Goal: Information Seeking & Learning: Learn about a topic

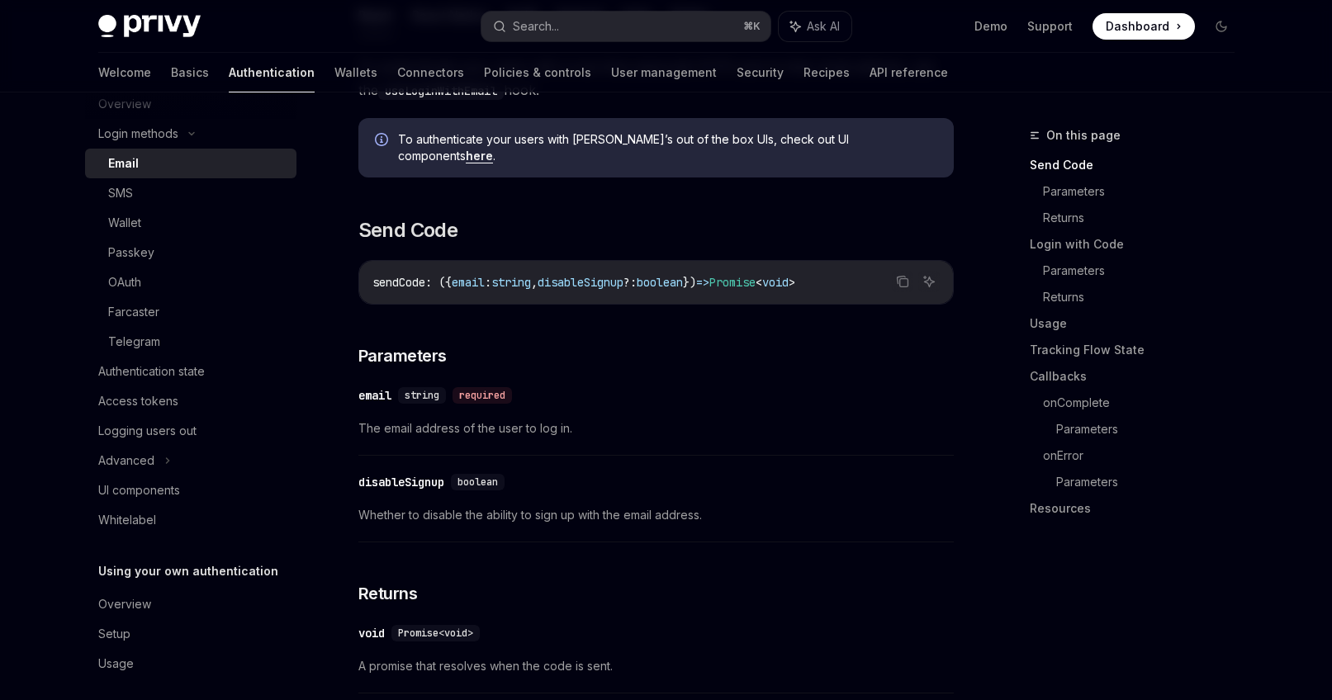
scroll to position [116, 0]
click at [196, 364] on div "Authentication state" at bounding box center [151, 370] width 106 height 20
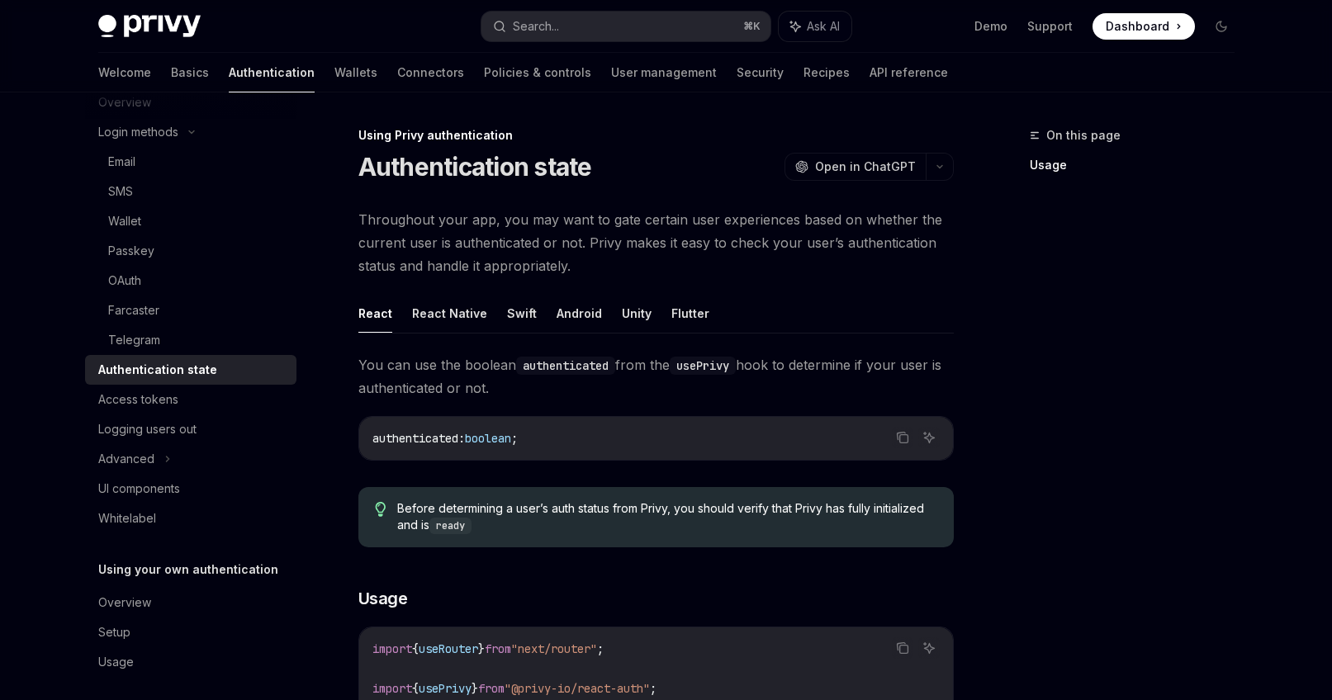
click at [211, 381] on link "Authentication state" at bounding box center [190, 370] width 211 height 30
click at [199, 400] on div "Access tokens" at bounding box center [192, 400] width 188 height 20
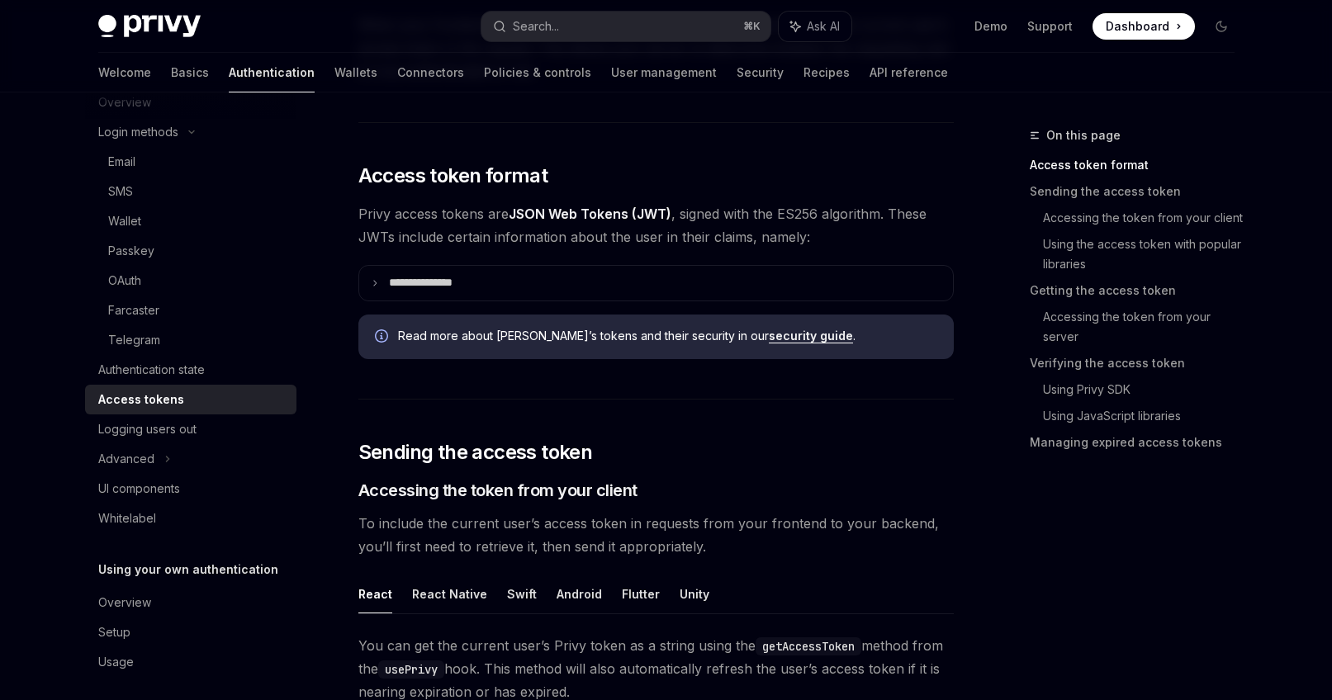
scroll to position [240, 0]
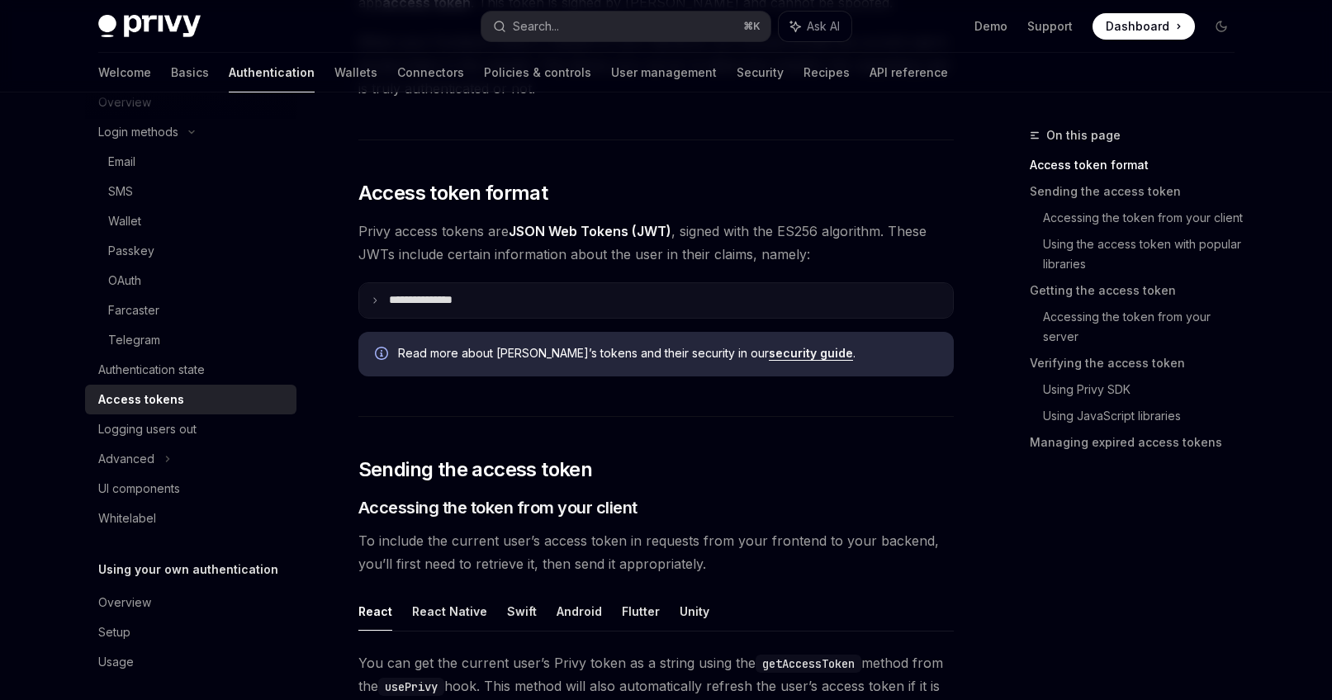
click at [506, 313] on summary "**********" at bounding box center [656, 300] width 594 height 35
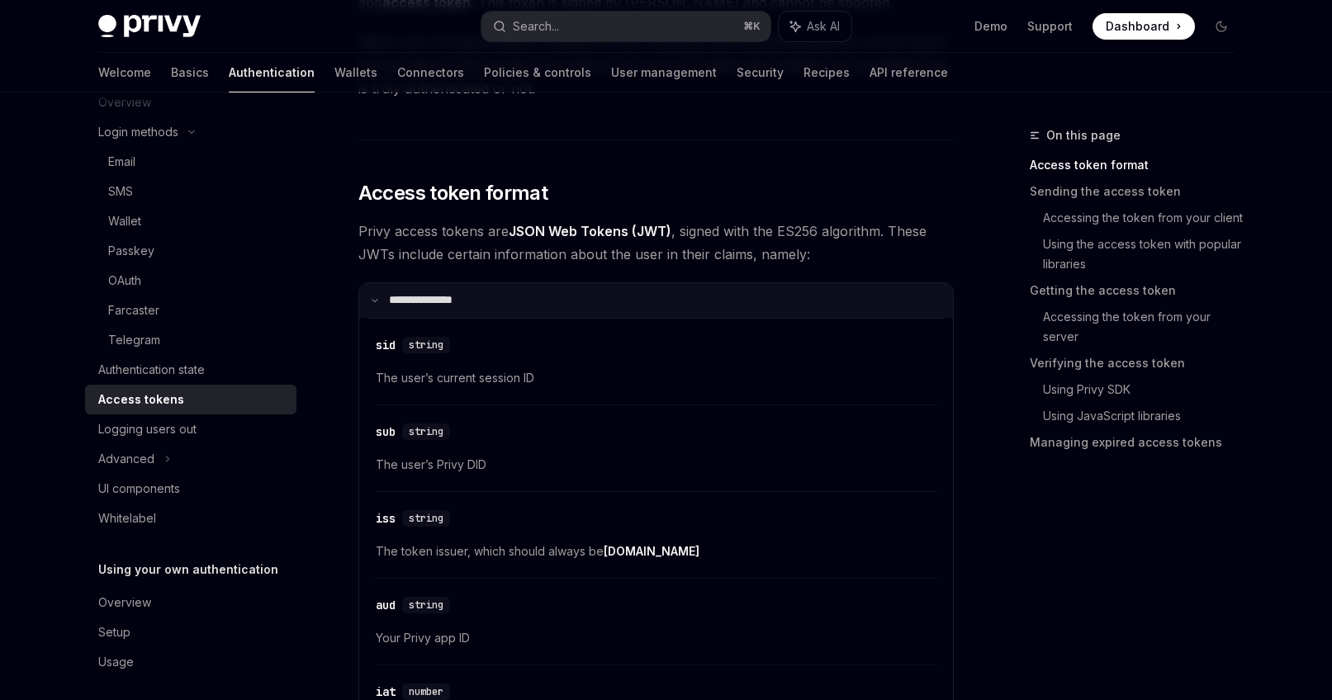
click at [506, 313] on summary "**********" at bounding box center [656, 300] width 594 height 35
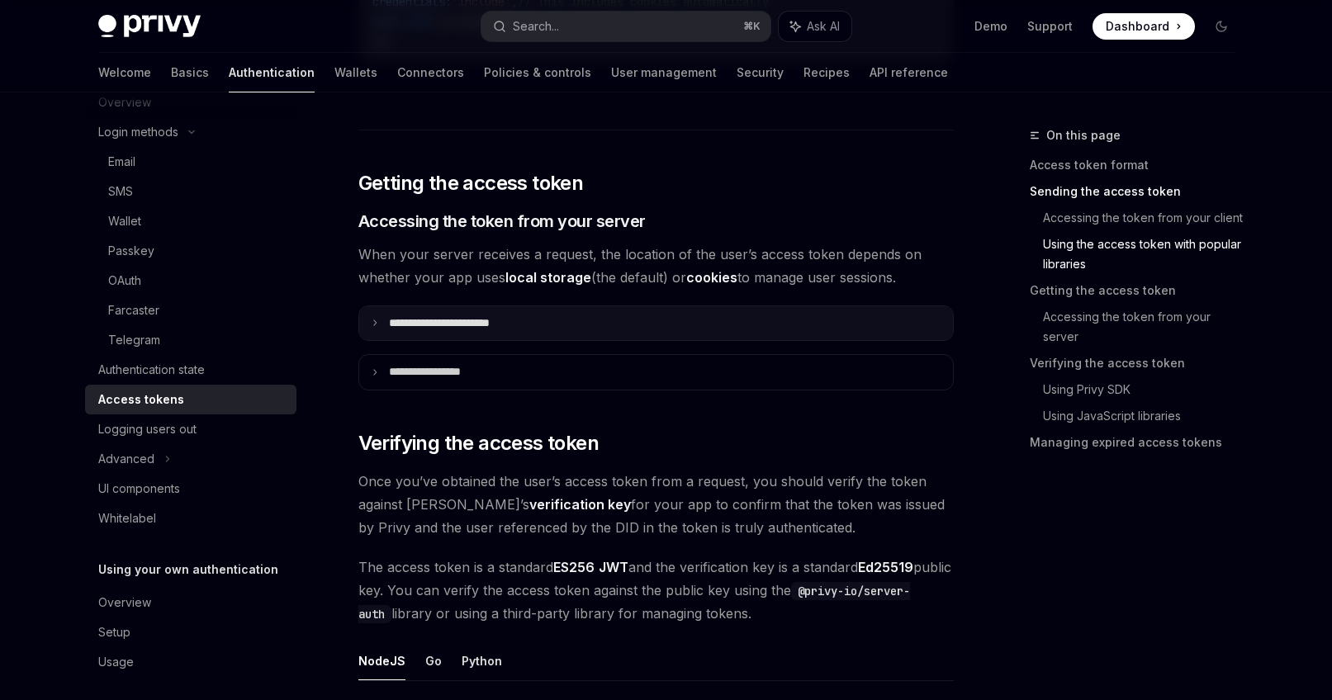
scroll to position [1963, 0]
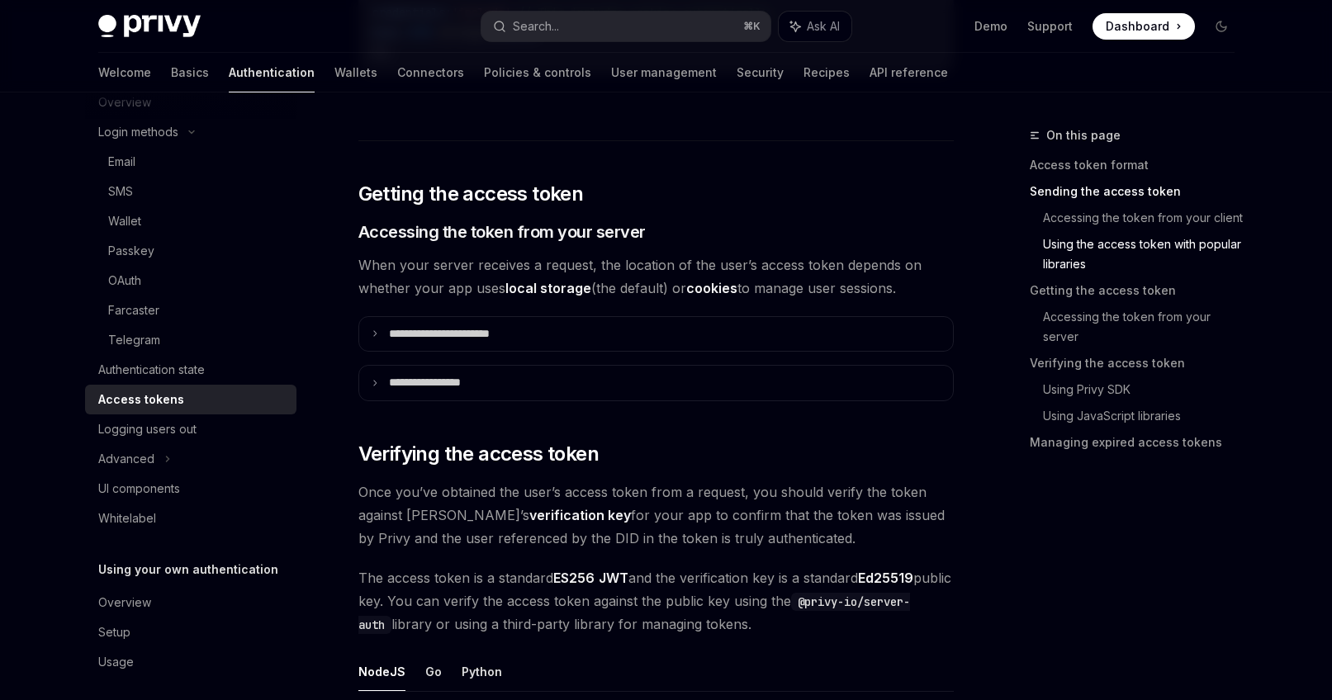
click at [590, 363] on div "**********" at bounding box center [655, 499] width 595 height 4508
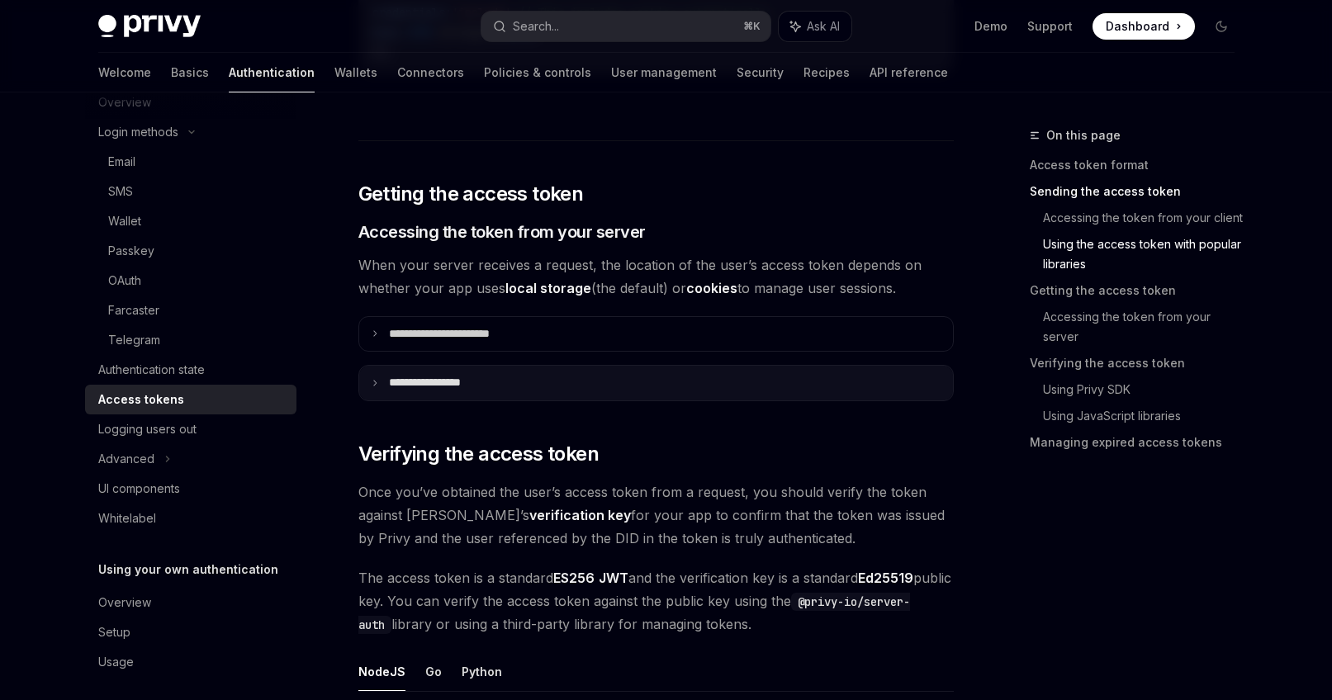
click at [582, 385] on summary "**********" at bounding box center [656, 383] width 594 height 35
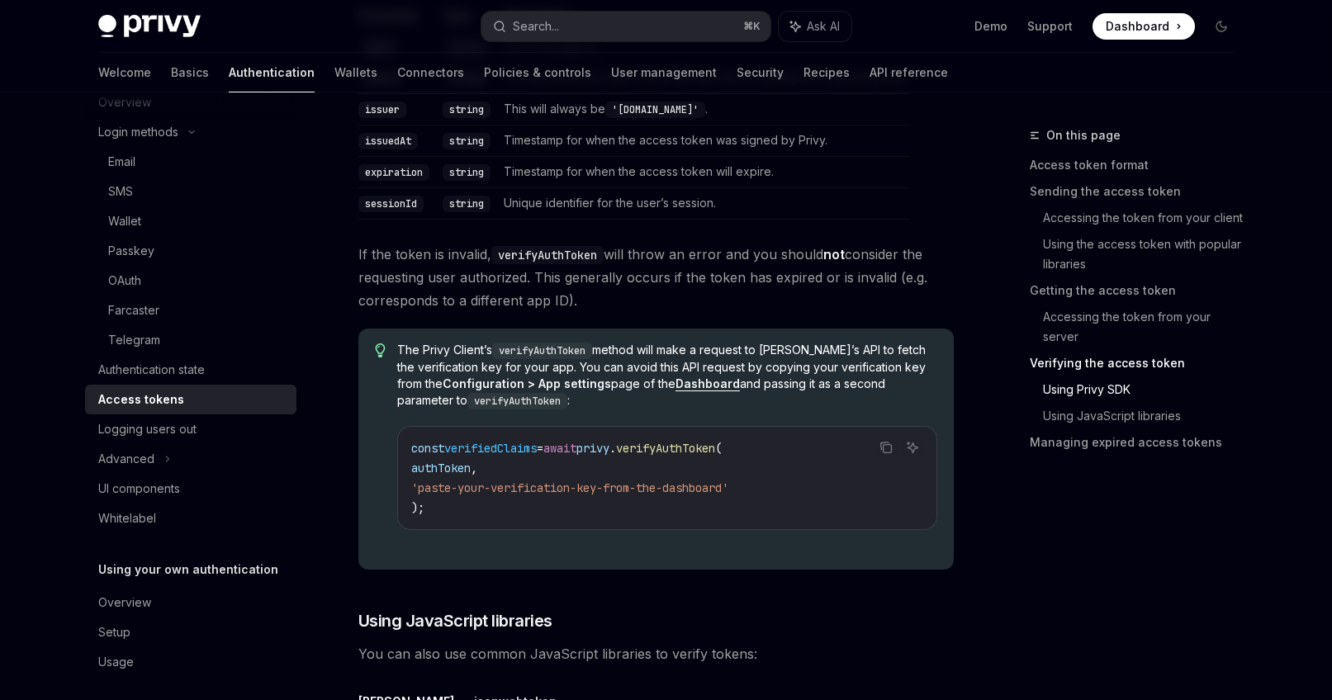
scroll to position [3309, 0]
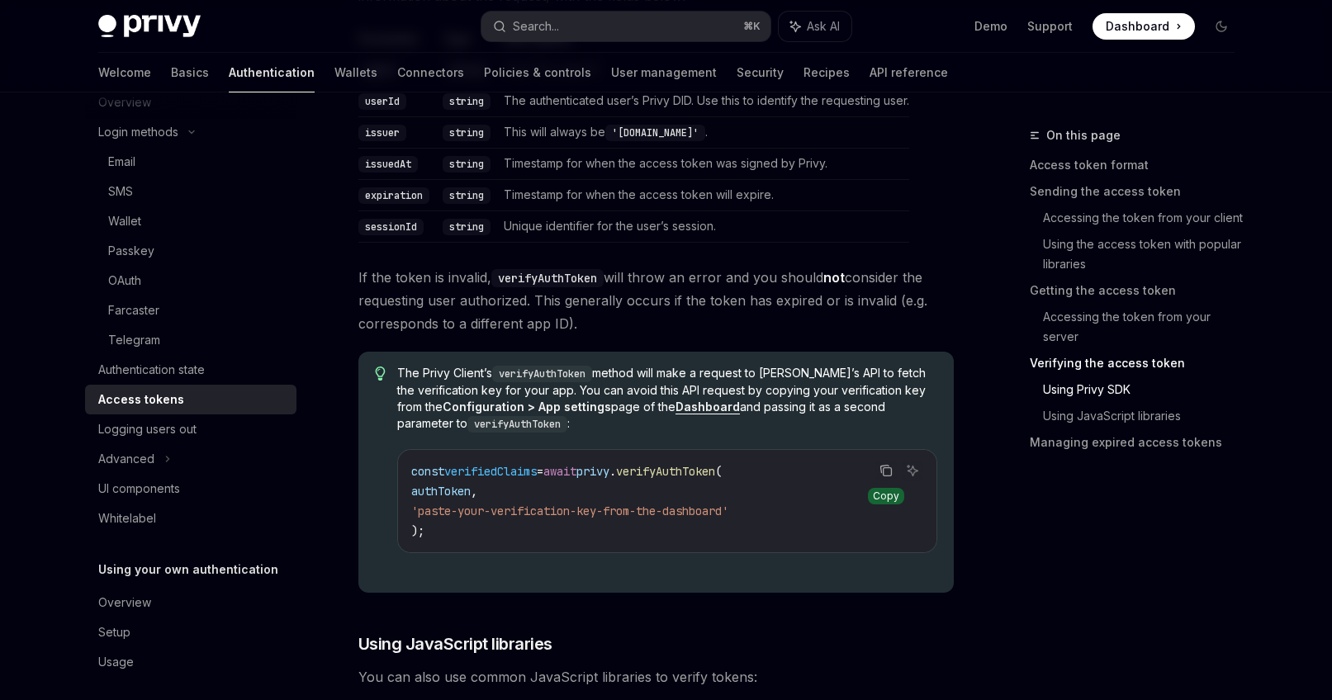
click at [887, 466] on icon "Copy the contents from the code block" at bounding box center [885, 470] width 13 height 13
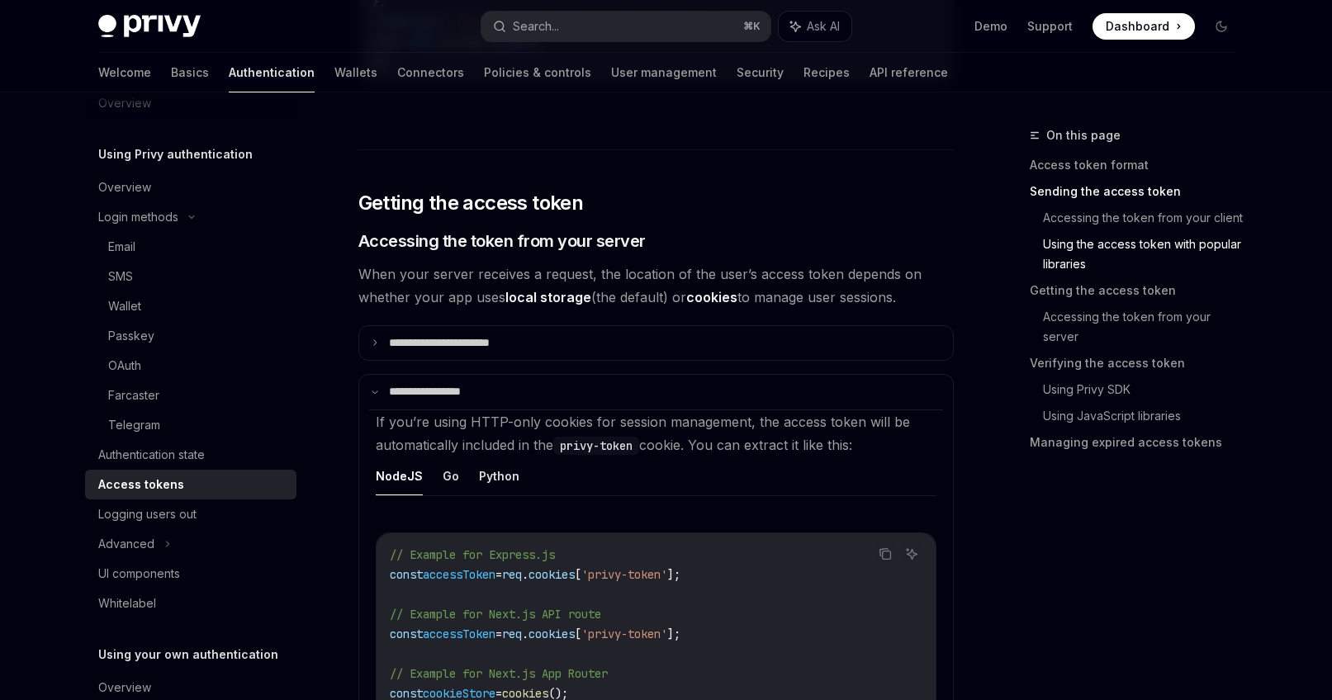
scroll to position [2, 0]
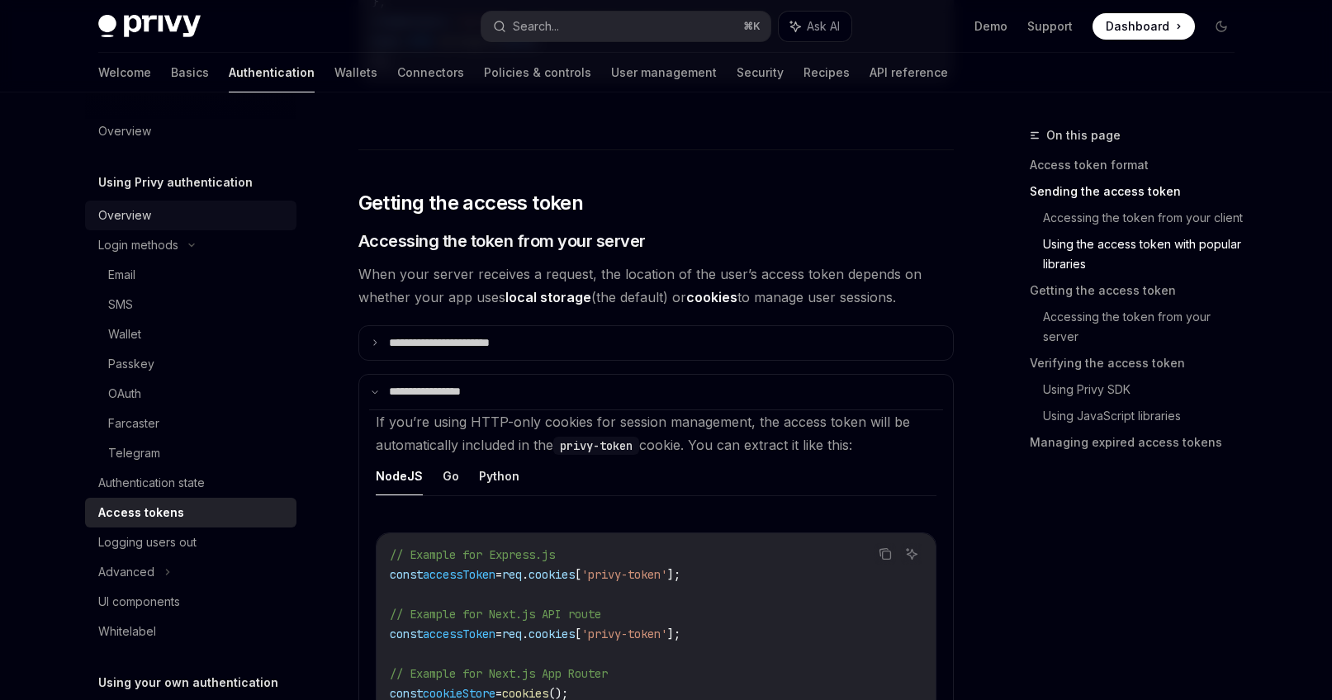
click at [180, 222] on div "Overview" at bounding box center [192, 216] width 188 height 20
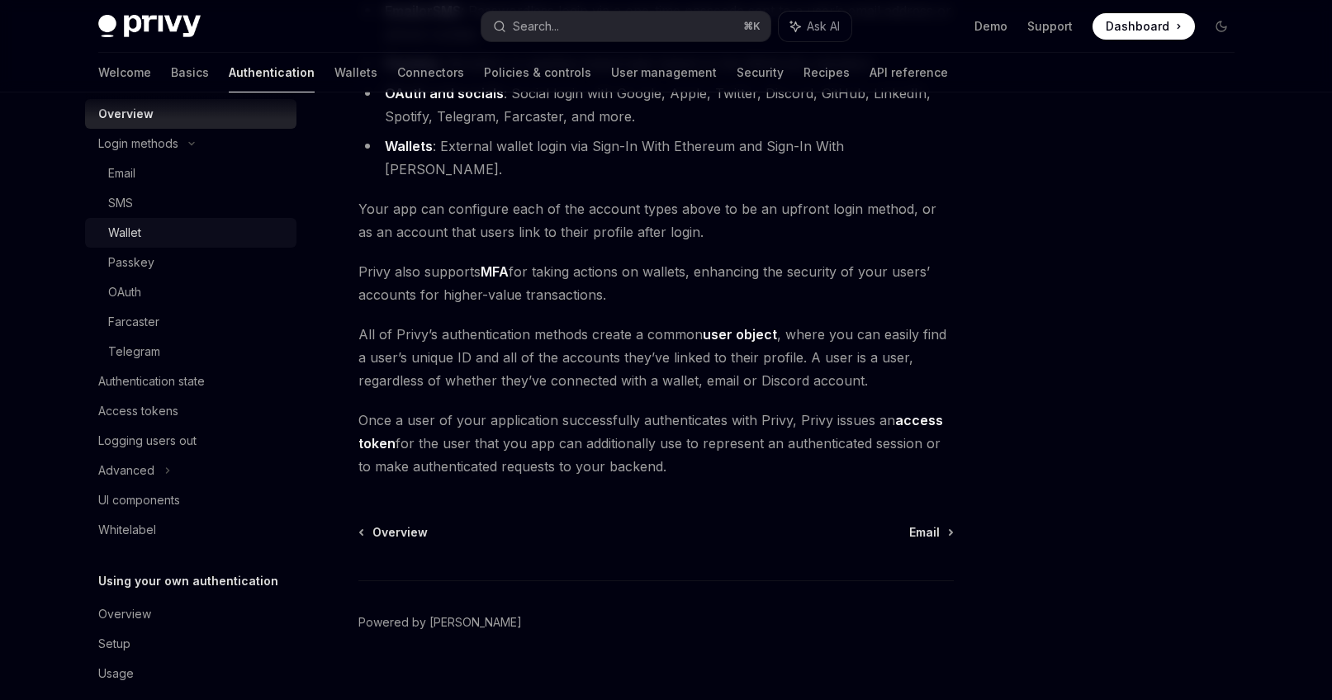
scroll to position [125, 0]
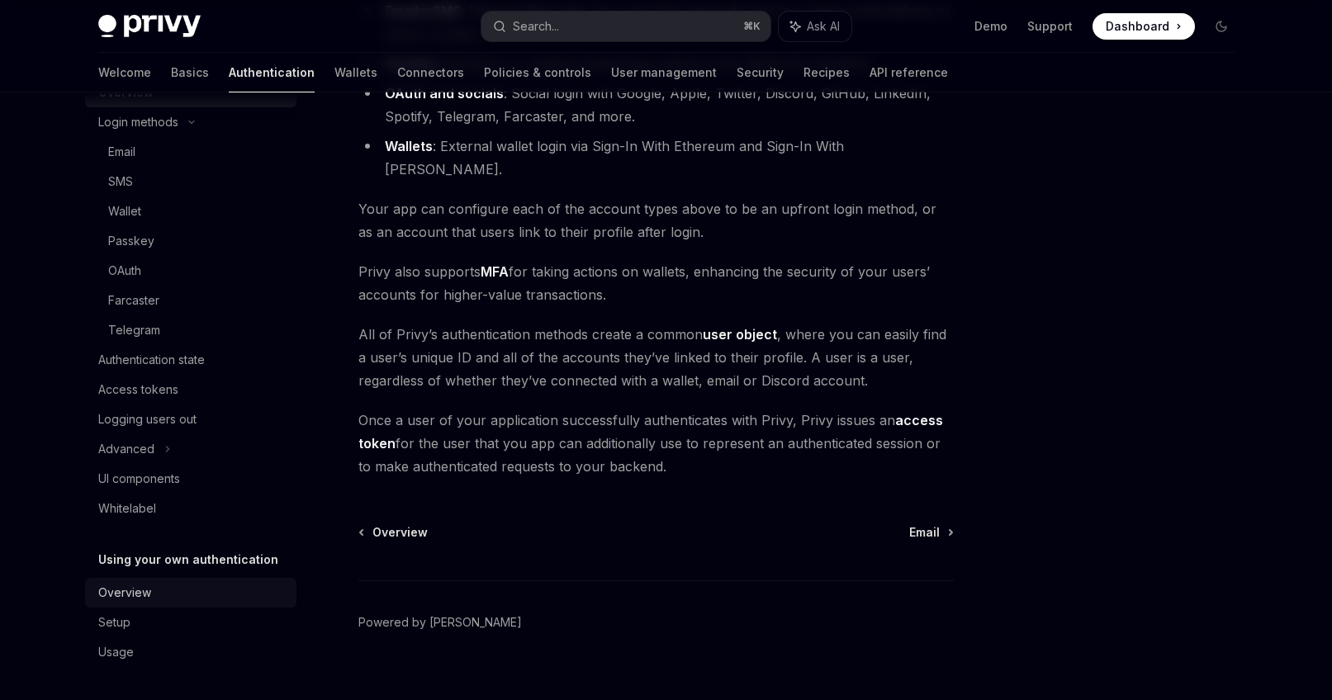
click at [140, 602] on div "Overview" at bounding box center [124, 593] width 53 height 20
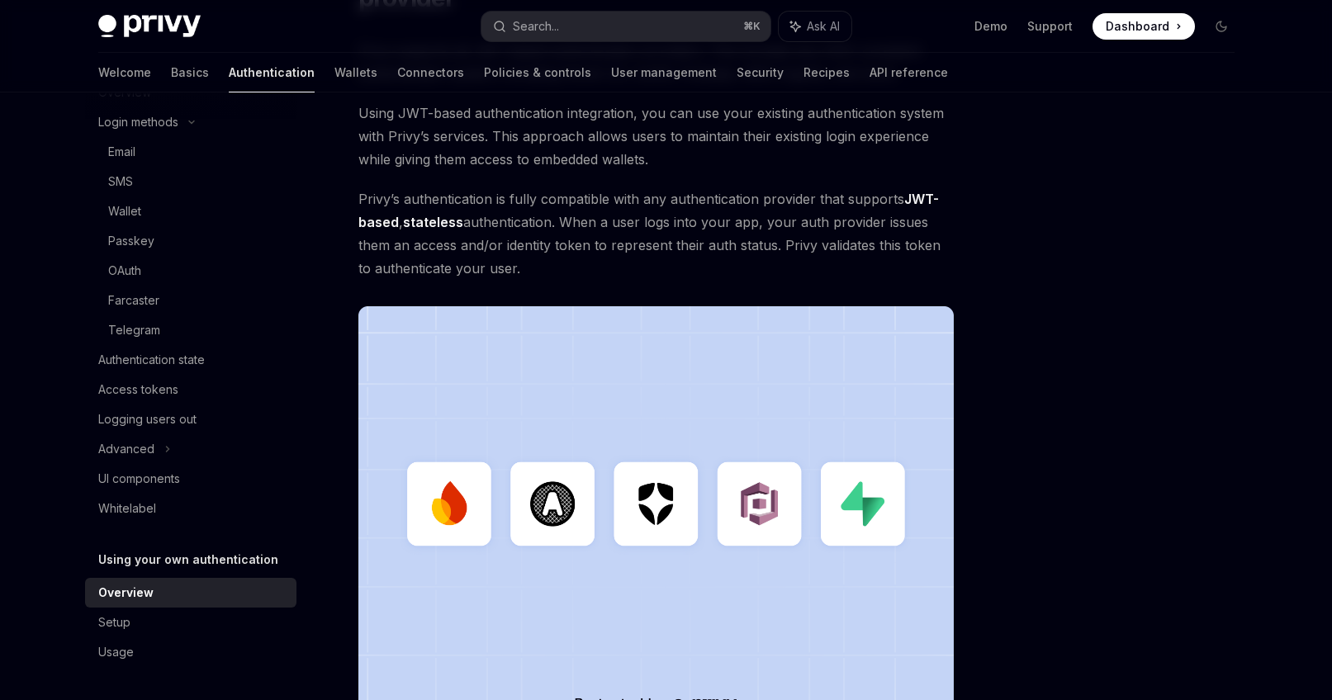
scroll to position [476, 0]
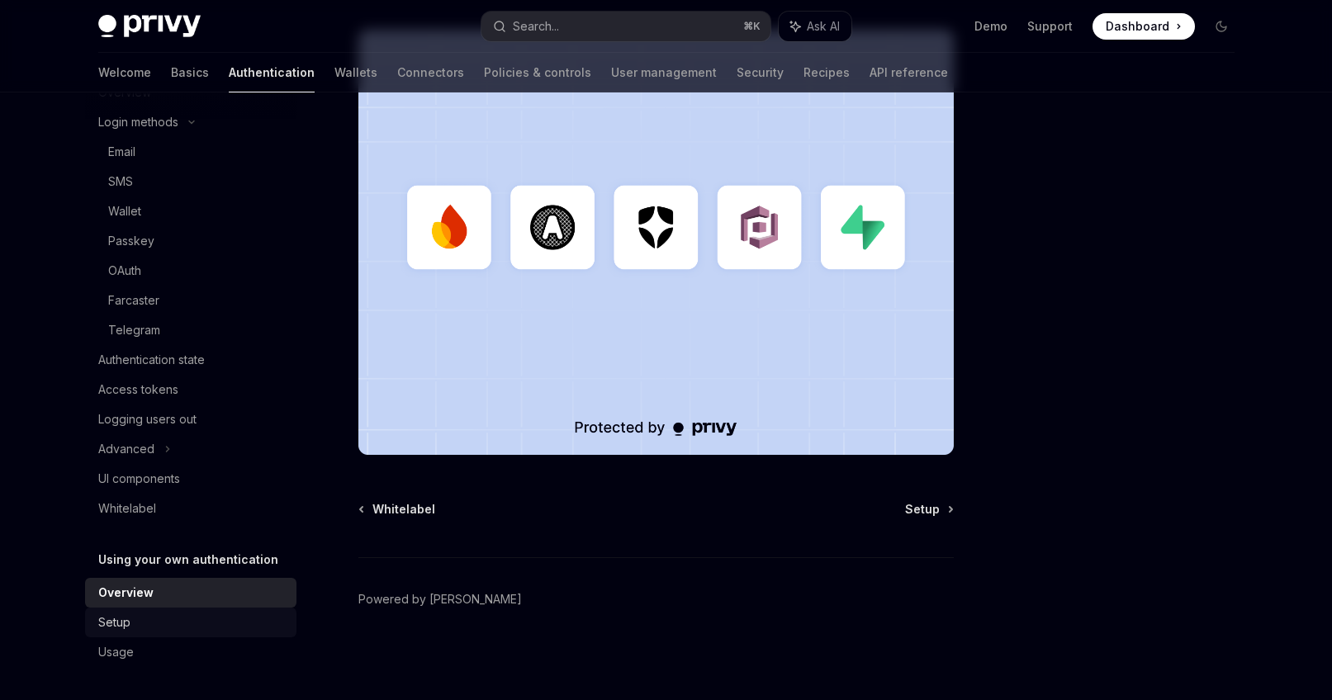
click at [186, 622] on div "Setup" at bounding box center [192, 623] width 188 height 20
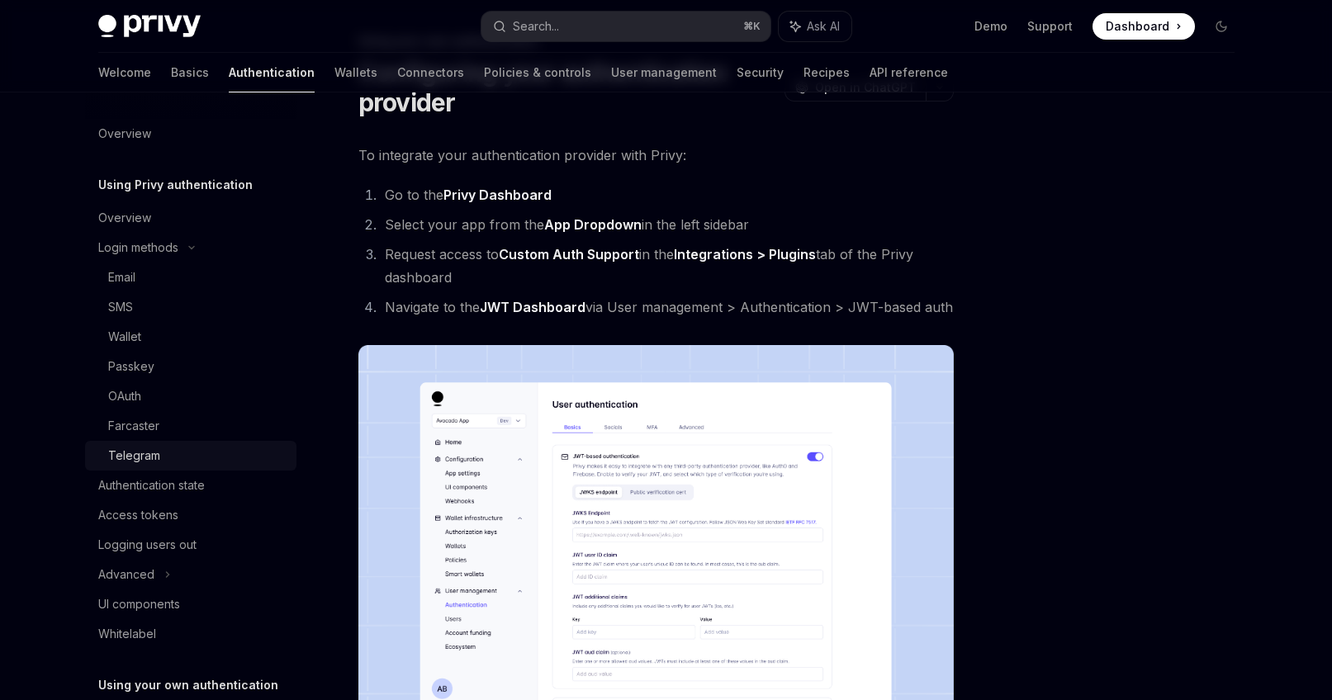
scroll to position [88, 0]
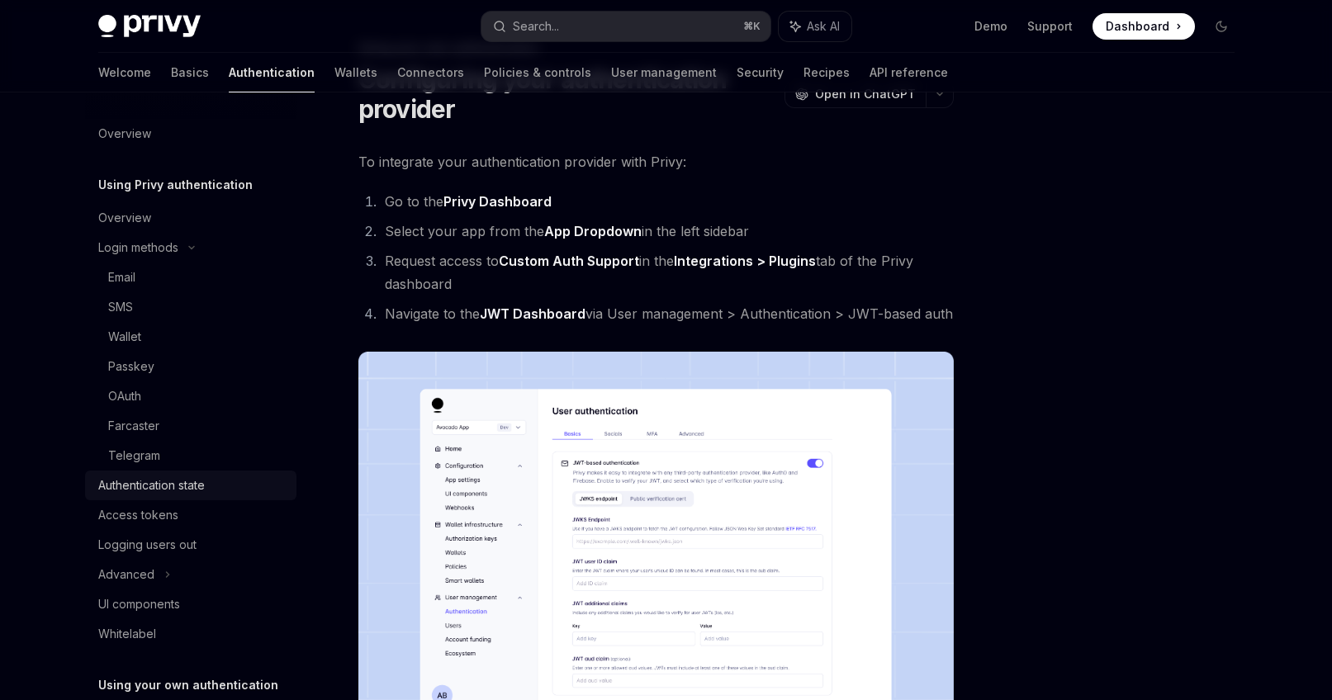
click at [122, 490] on div "Authentication state" at bounding box center [151, 486] width 106 height 20
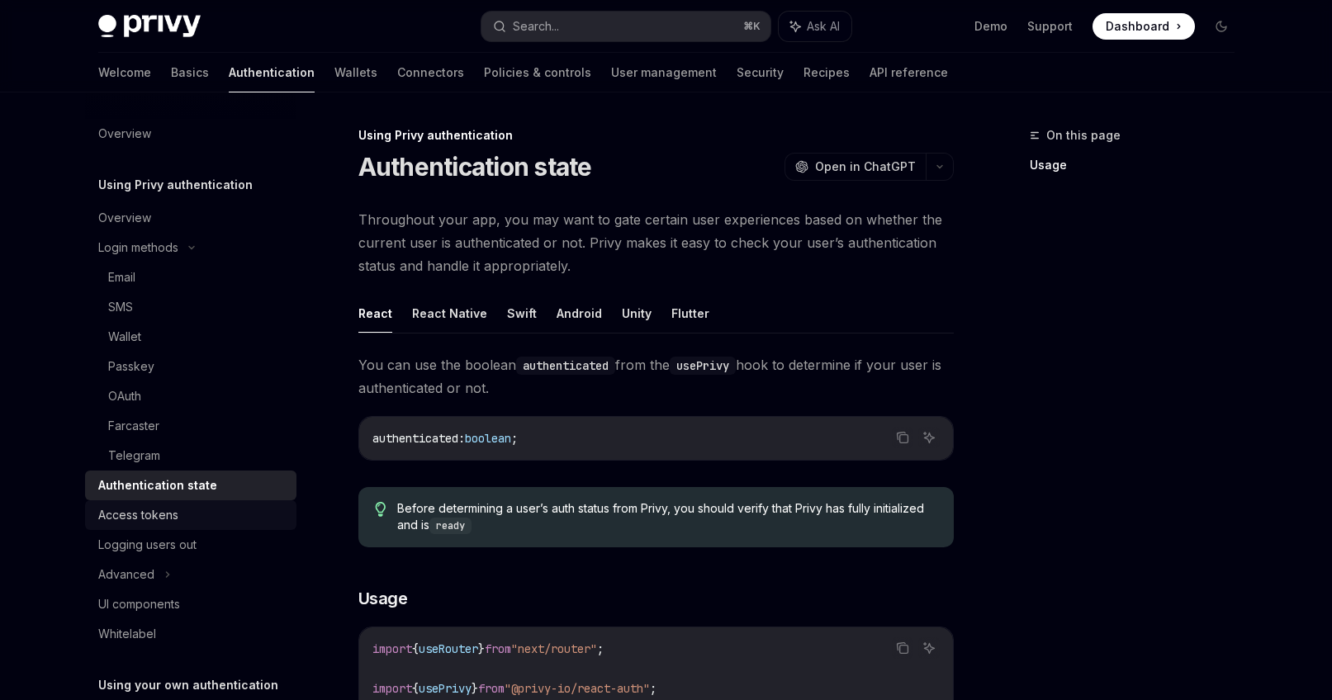
click at [174, 512] on div "Access tokens" at bounding box center [138, 515] width 80 height 20
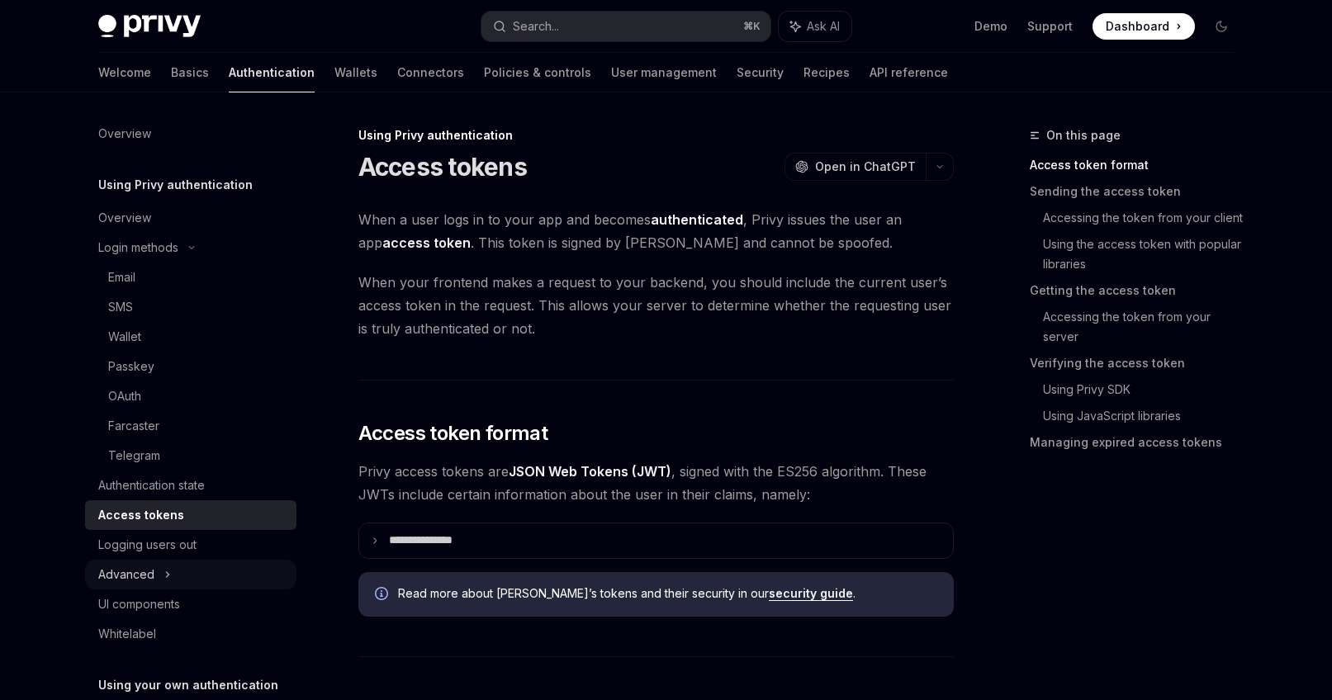
click at [197, 565] on div "Advanced" at bounding box center [190, 575] width 211 height 30
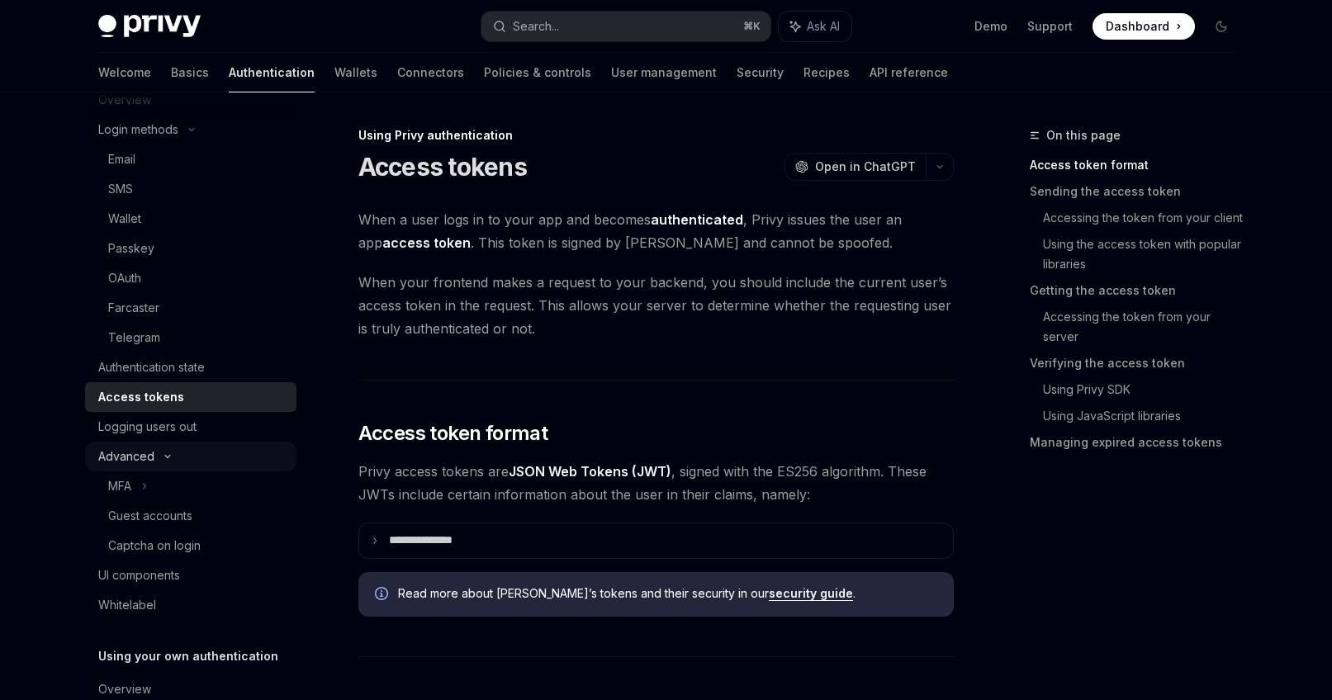
scroll to position [177, 0]
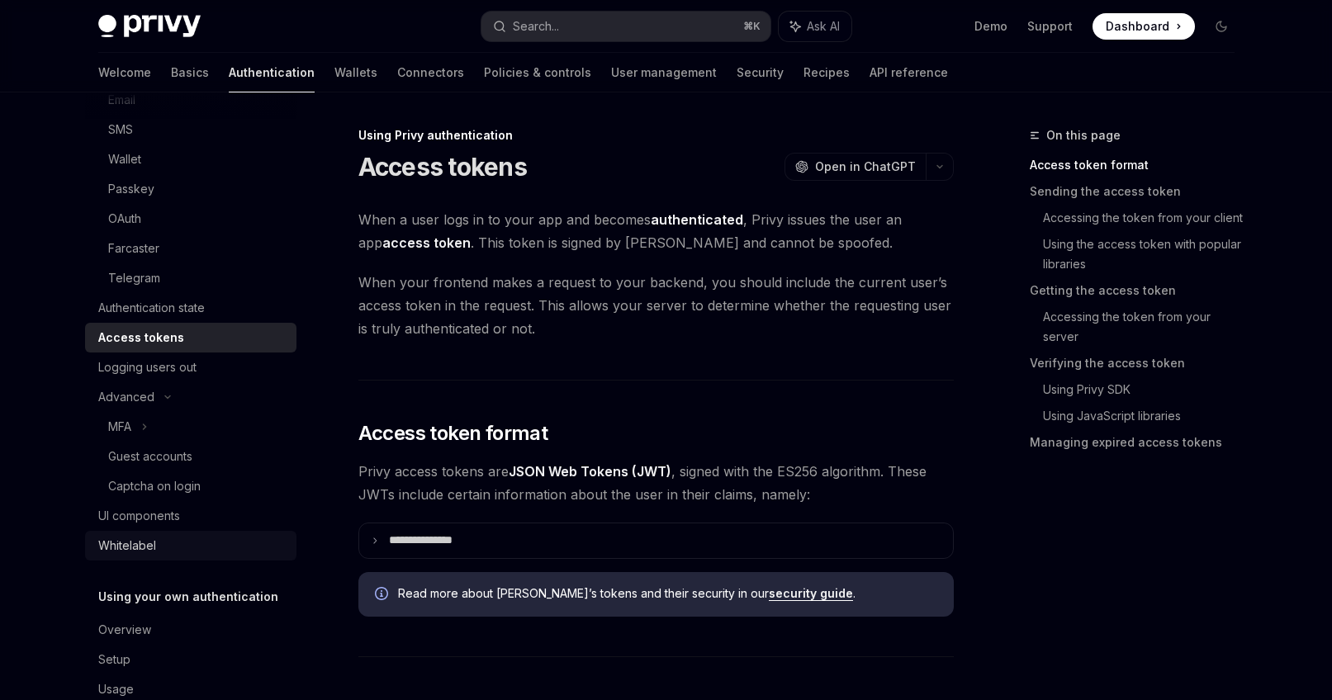
click at [162, 551] on div "Whitelabel" at bounding box center [192, 546] width 188 height 20
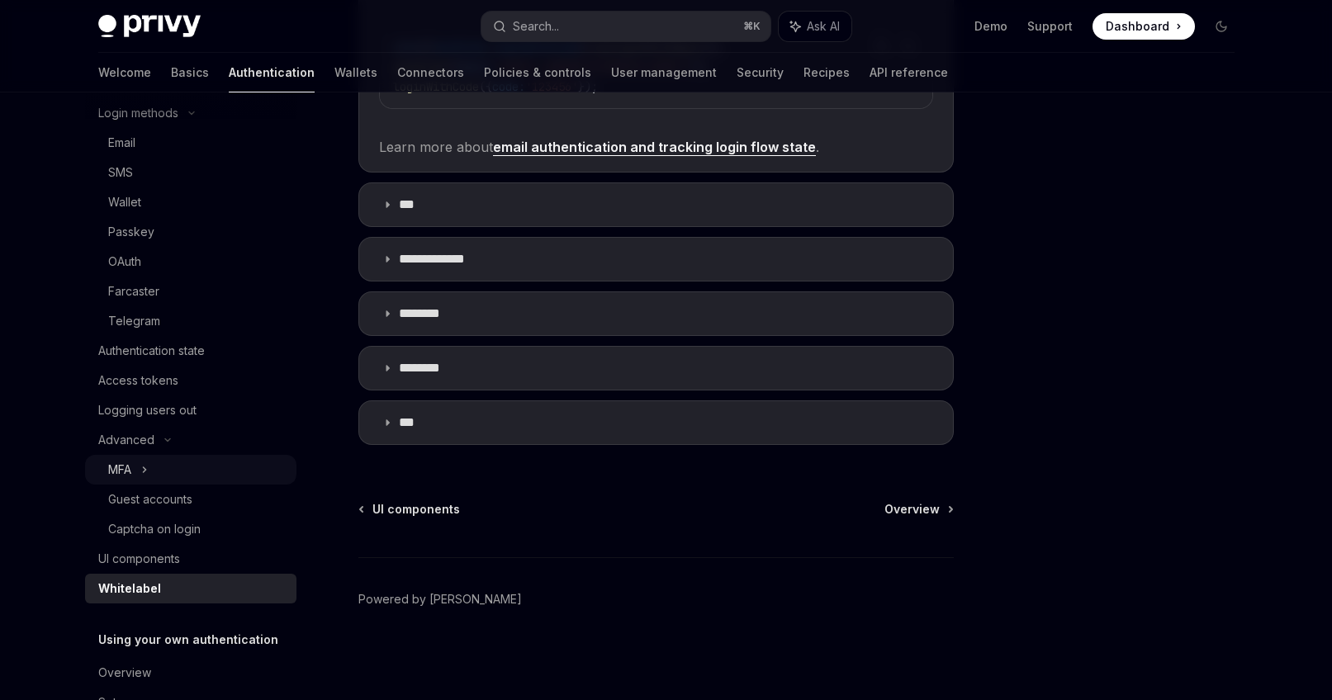
scroll to position [120, 0]
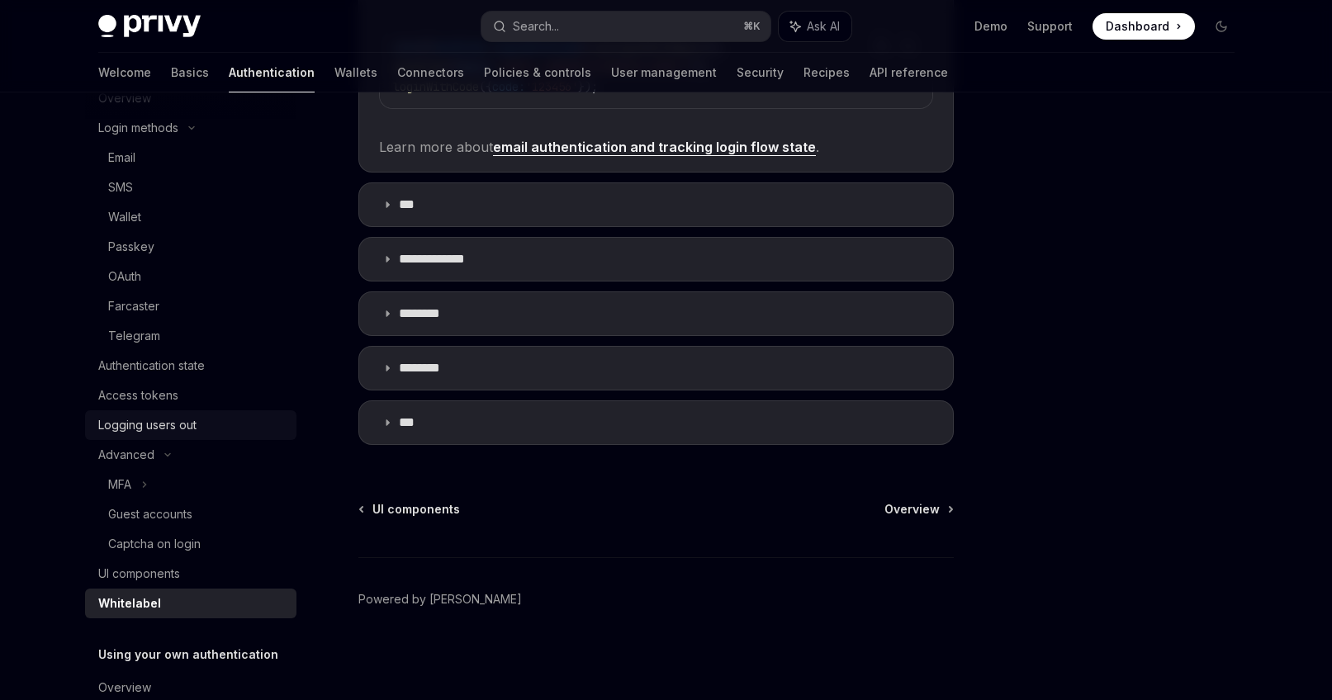
click at [177, 421] on div "Logging users out" at bounding box center [147, 425] width 98 height 20
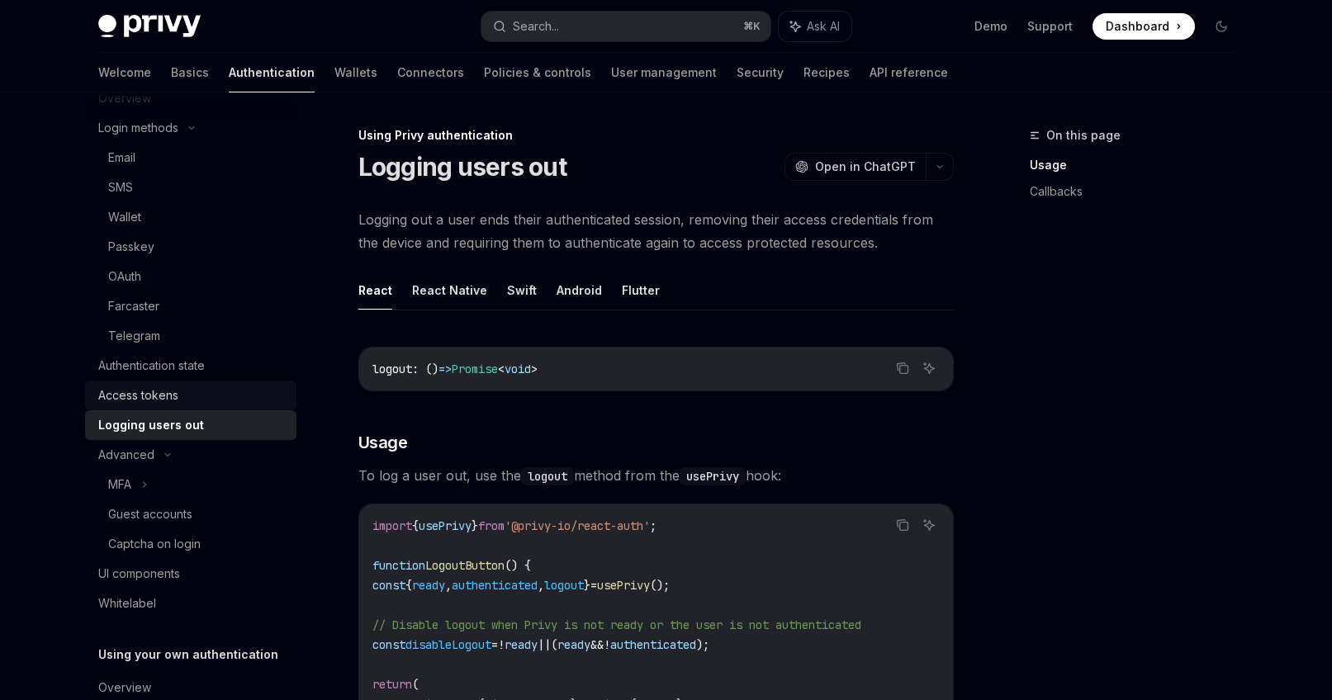
click at [178, 399] on div "Access tokens" at bounding box center [192, 396] width 188 height 20
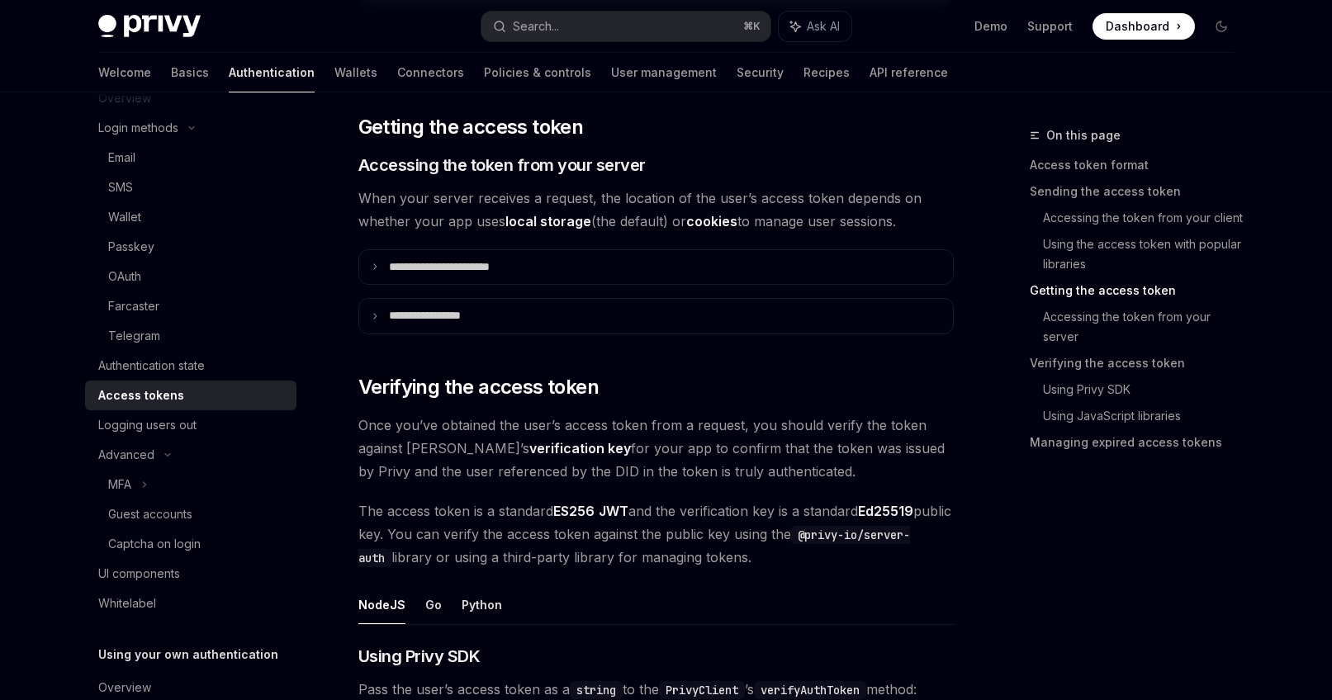
scroll to position [2028, 0]
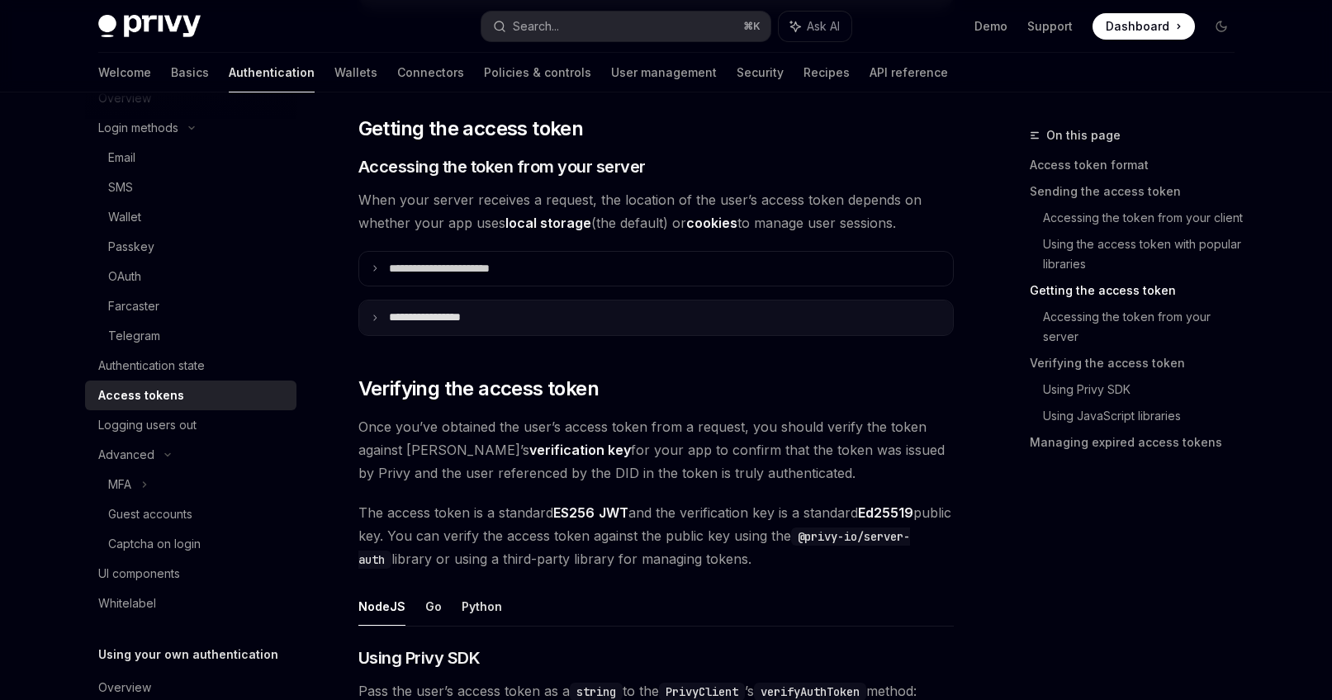
click at [556, 323] on summary "**********" at bounding box center [656, 318] width 594 height 35
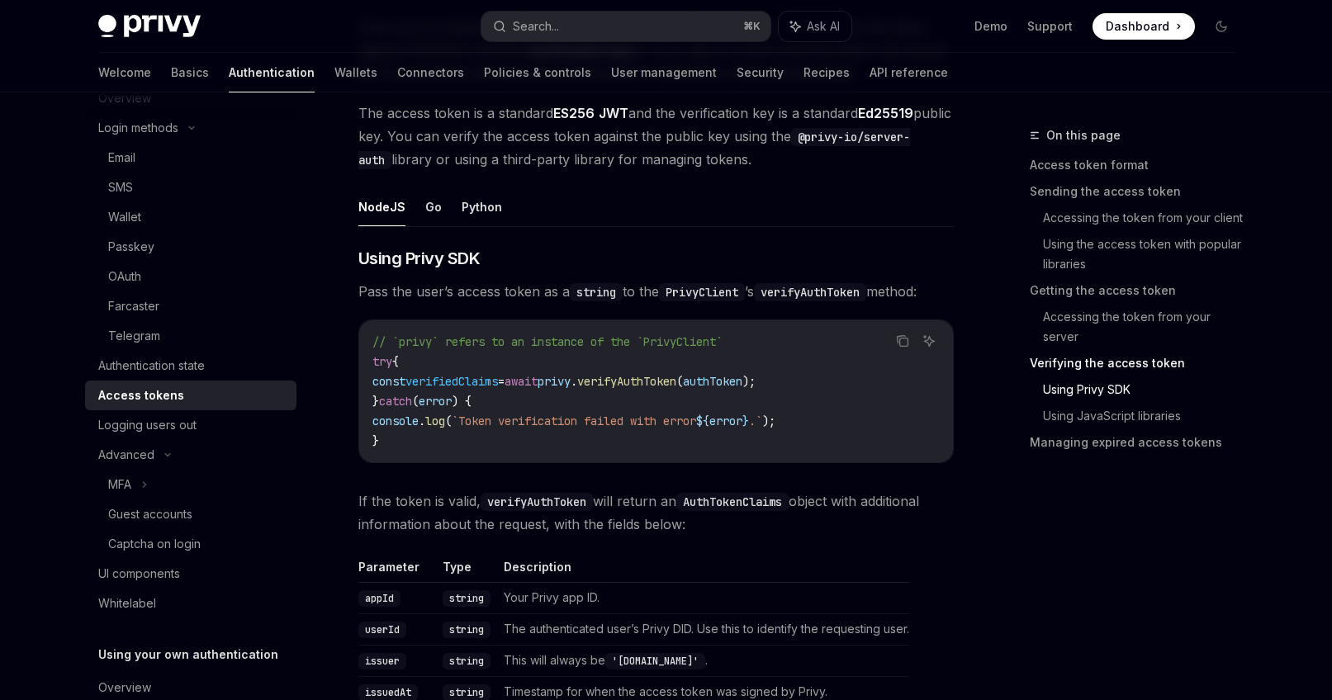
scroll to position [2780, 0]
click at [722, 293] on code "PrivyClient" at bounding box center [702, 293] width 86 height 18
click at [711, 296] on code "PrivyClient" at bounding box center [702, 293] width 86 height 18
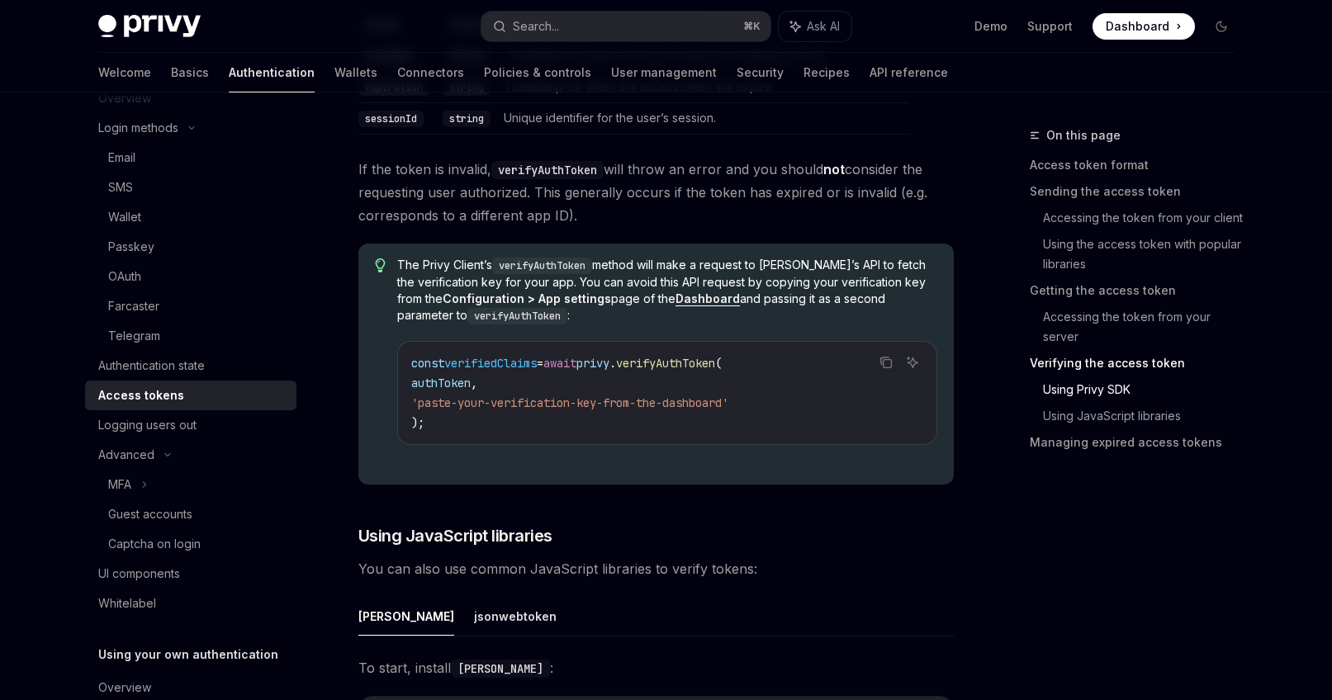
scroll to position [3419, 0]
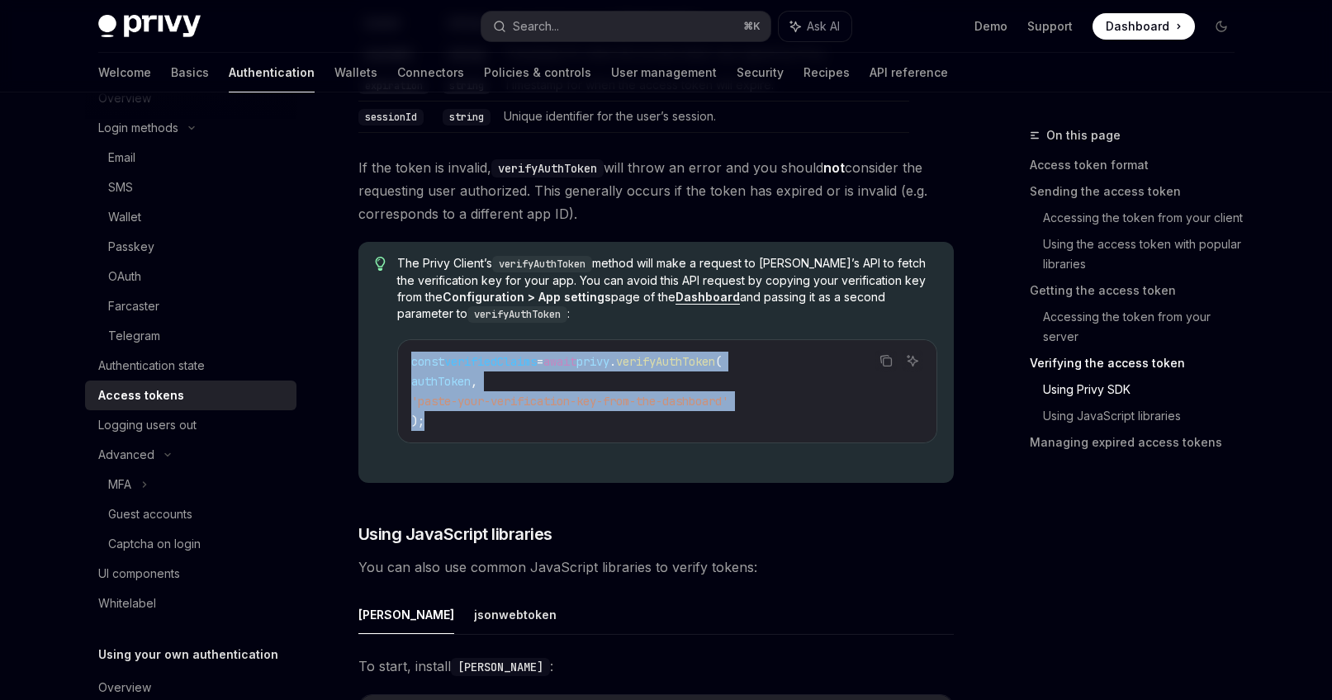
drag, startPoint x: 424, startPoint y: 419, endPoint x: 395, endPoint y: 357, distance: 67.6
click at [395, 357] on div "The Privy Client’s verifyAuthToken method will make a request to [PERSON_NAME]’…" at bounding box center [655, 362] width 595 height 241
copy code "const verifiedClaims = await privy . verifyAuthToken ( authToken , 'paste-your-…"
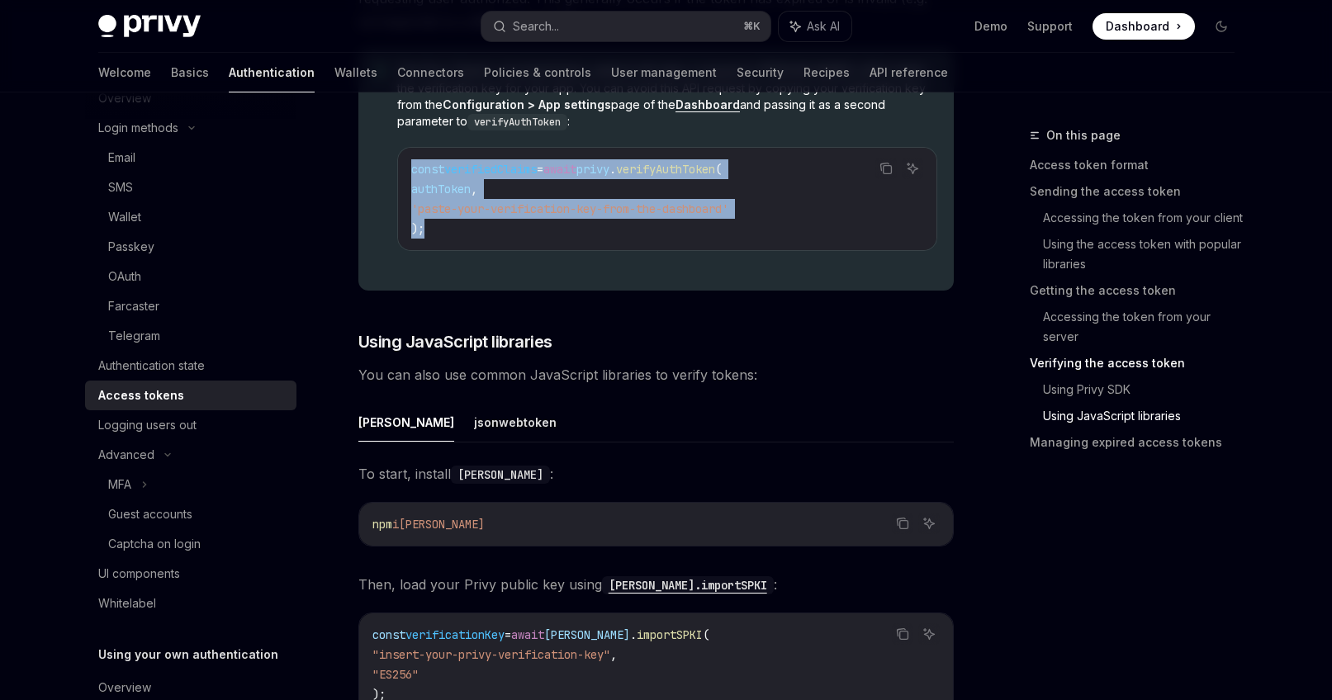
scroll to position [3626, 0]
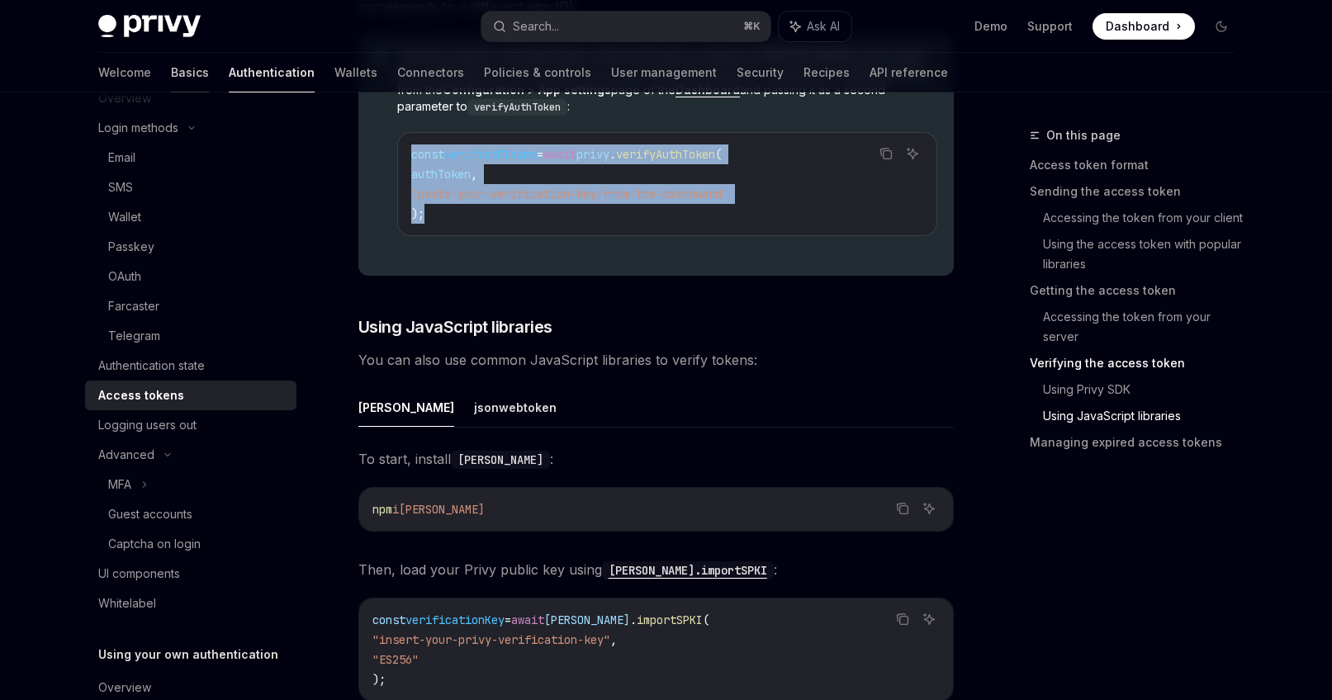
click at [171, 74] on link "Basics" at bounding box center [190, 73] width 38 height 40
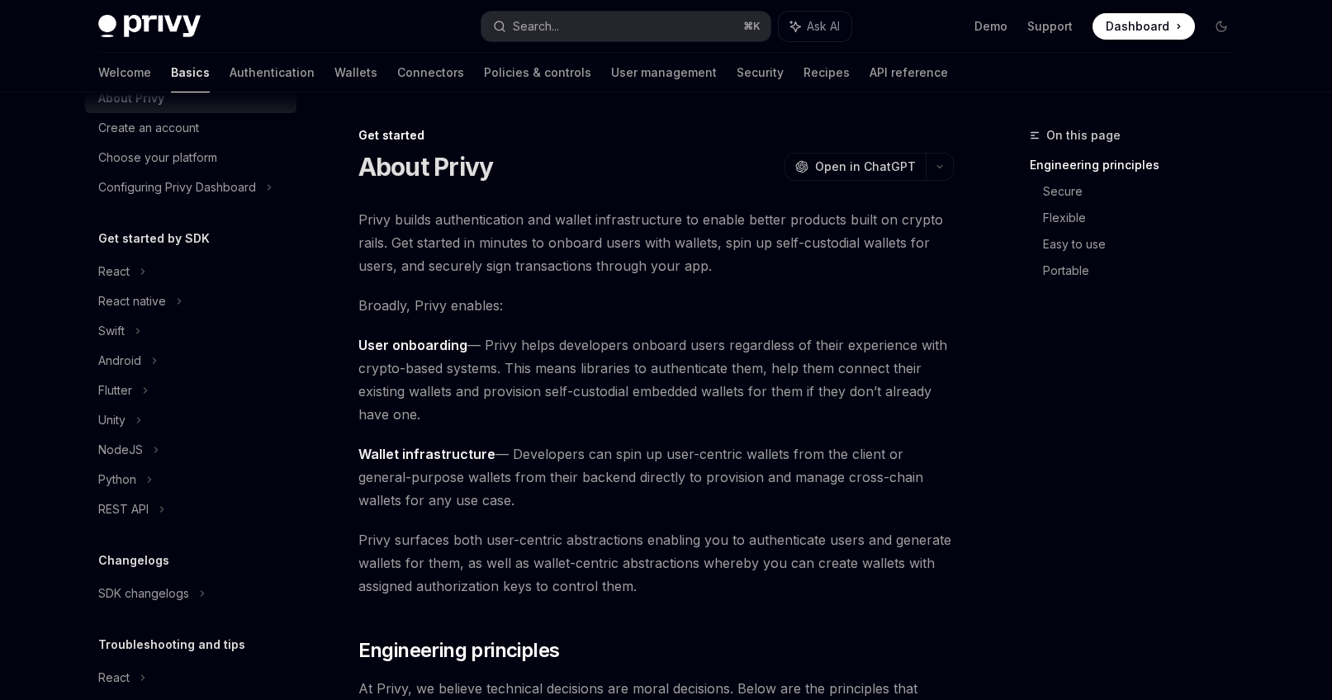
scroll to position [149, 0]
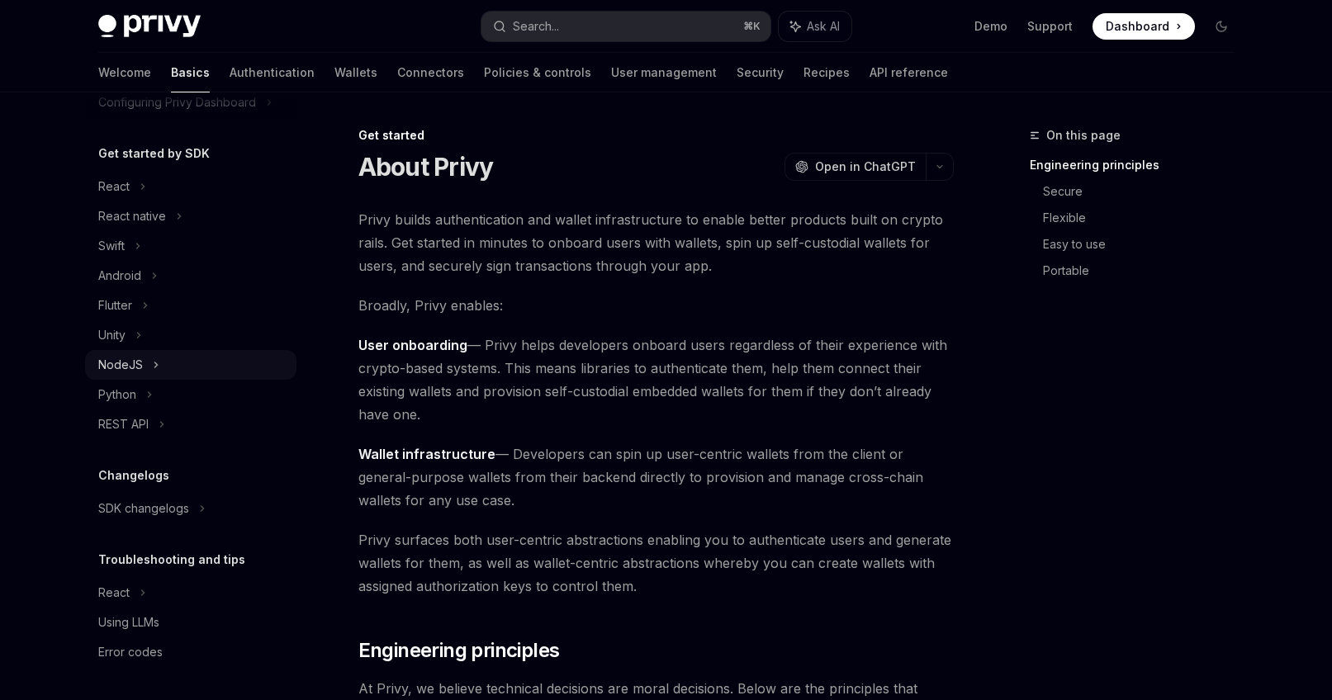
click at [178, 358] on div "NodeJS" at bounding box center [190, 365] width 211 height 30
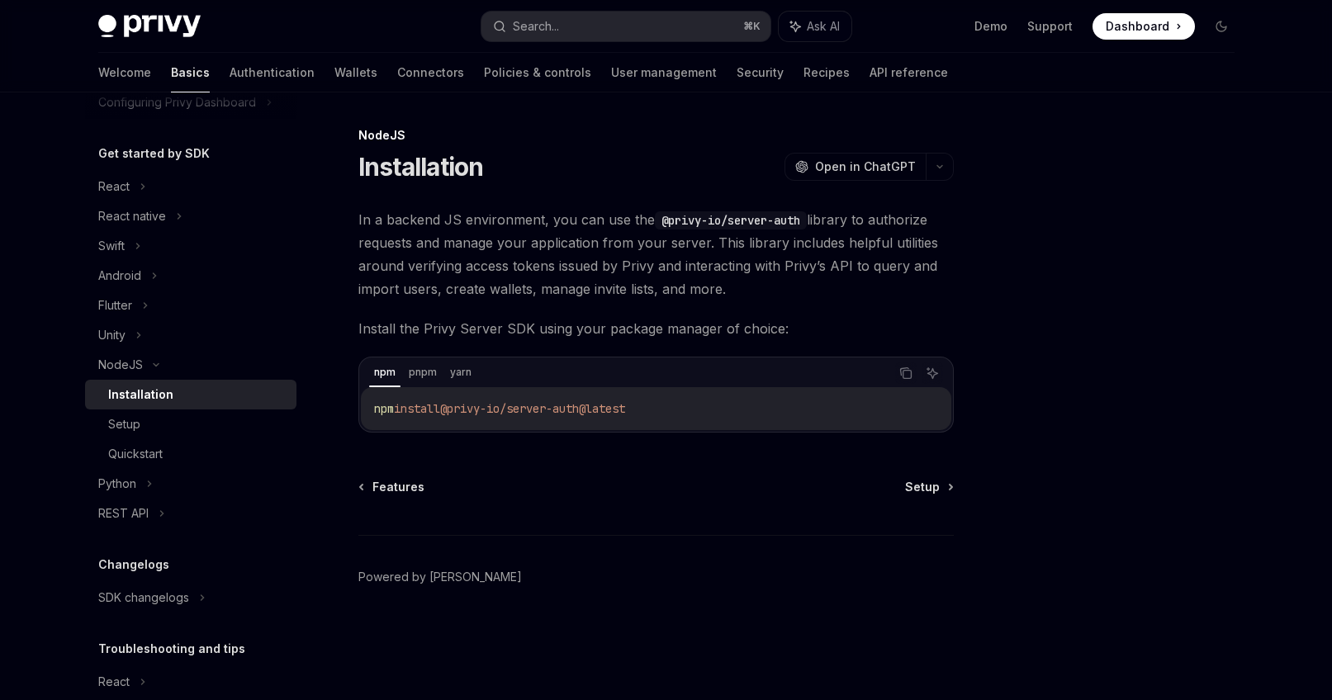
click at [167, 395] on div "Installation" at bounding box center [140, 395] width 65 height 20
click at [901, 374] on icon "Copy the contents from the code block" at bounding box center [905, 373] width 13 height 13
click at [188, 434] on link "Setup" at bounding box center [190, 424] width 211 height 30
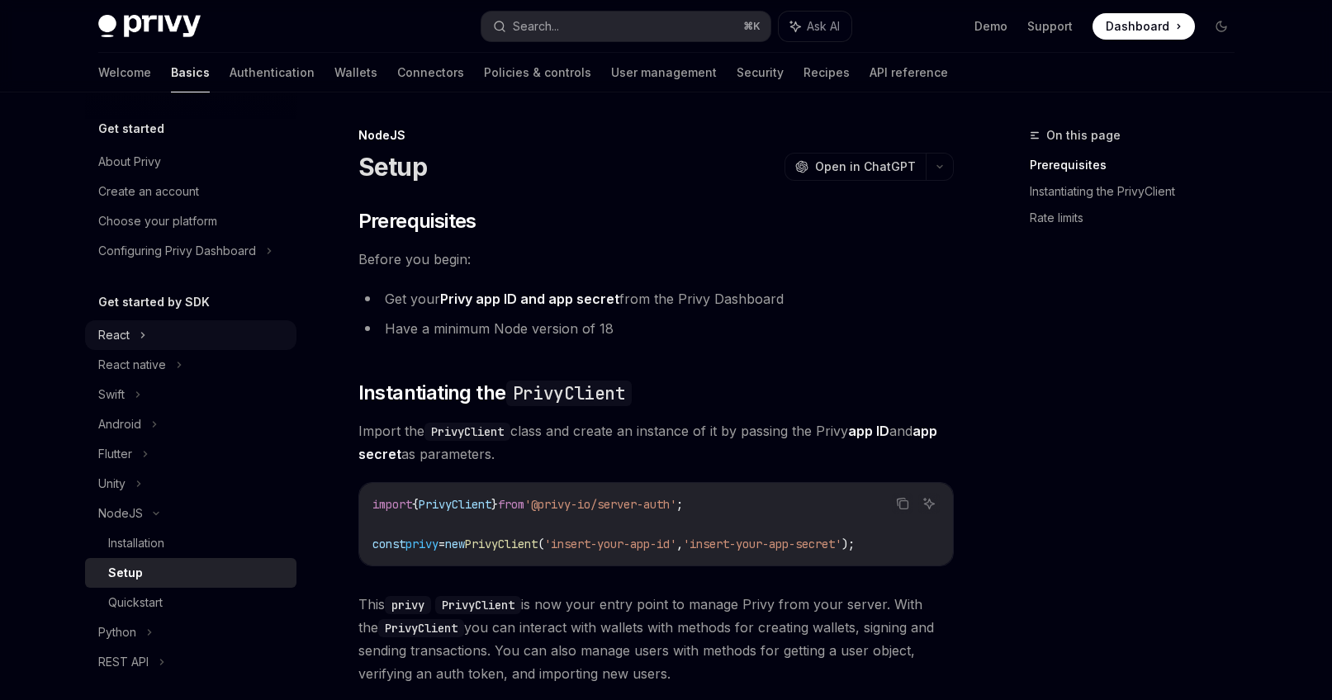
click at [189, 329] on div "React" at bounding box center [190, 335] width 211 height 30
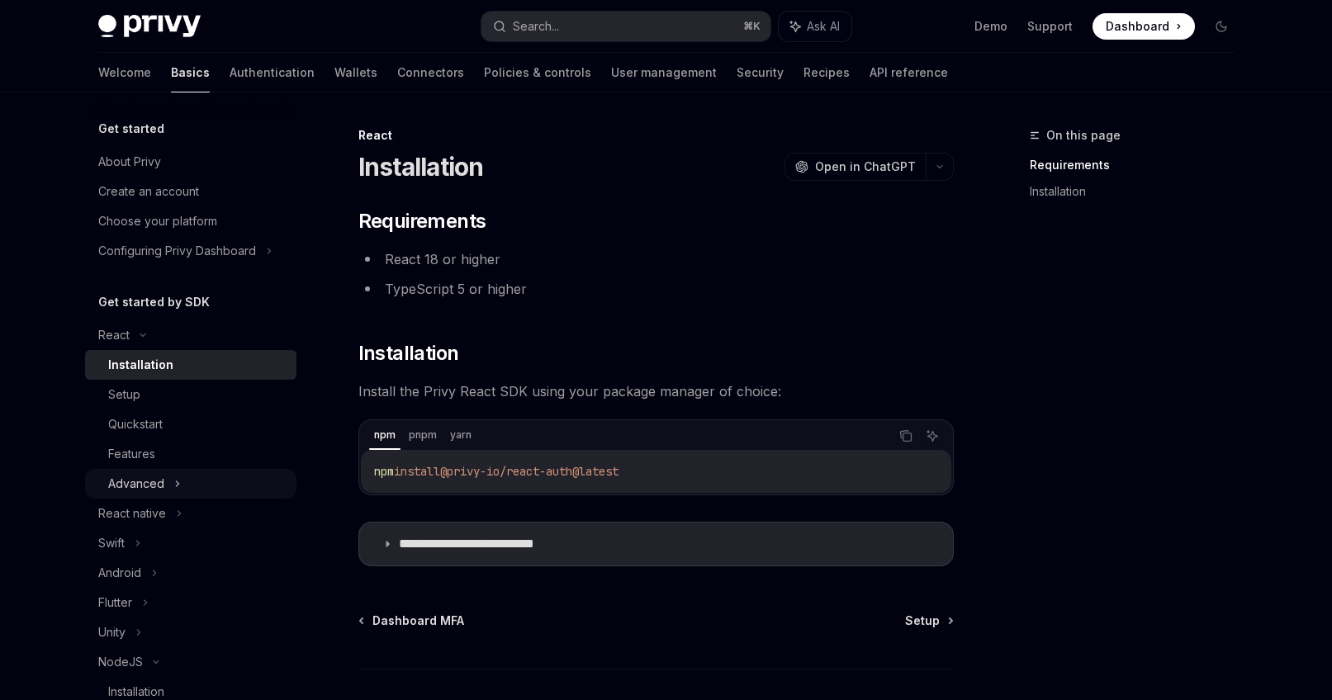
click at [172, 477] on div "Advanced" at bounding box center [190, 484] width 211 height 30
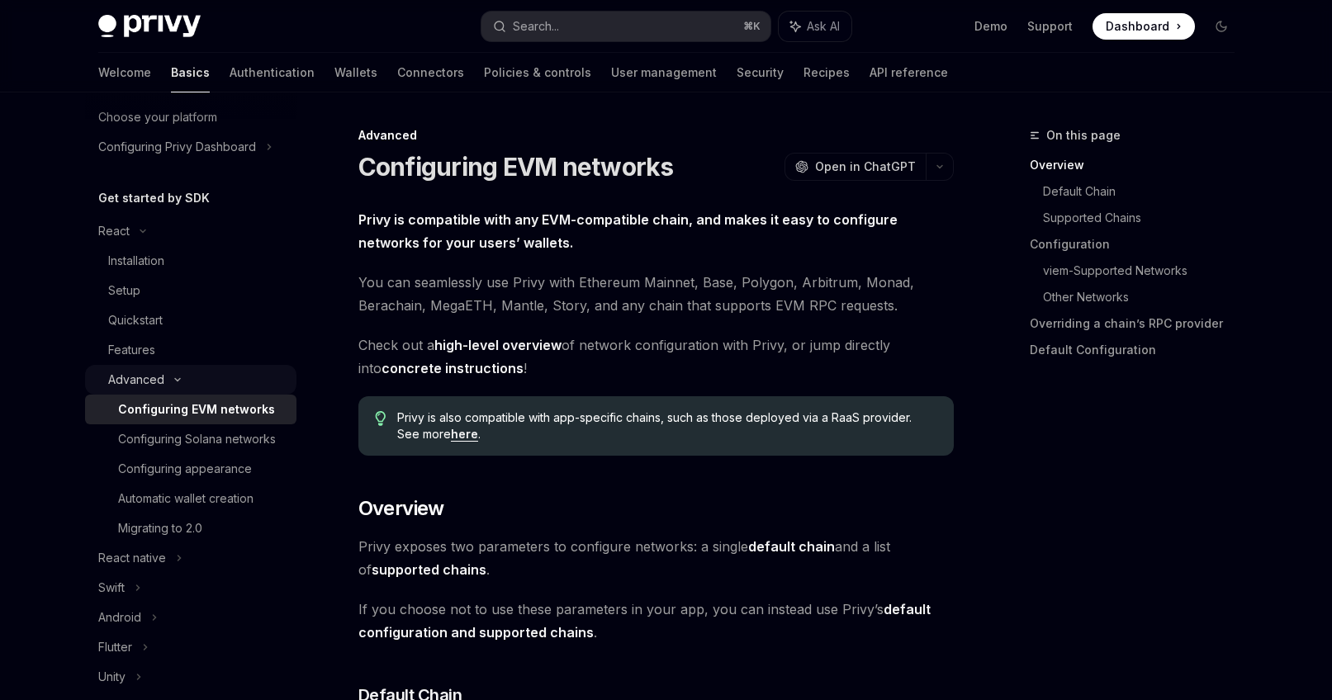
scroll to position [111, 0]
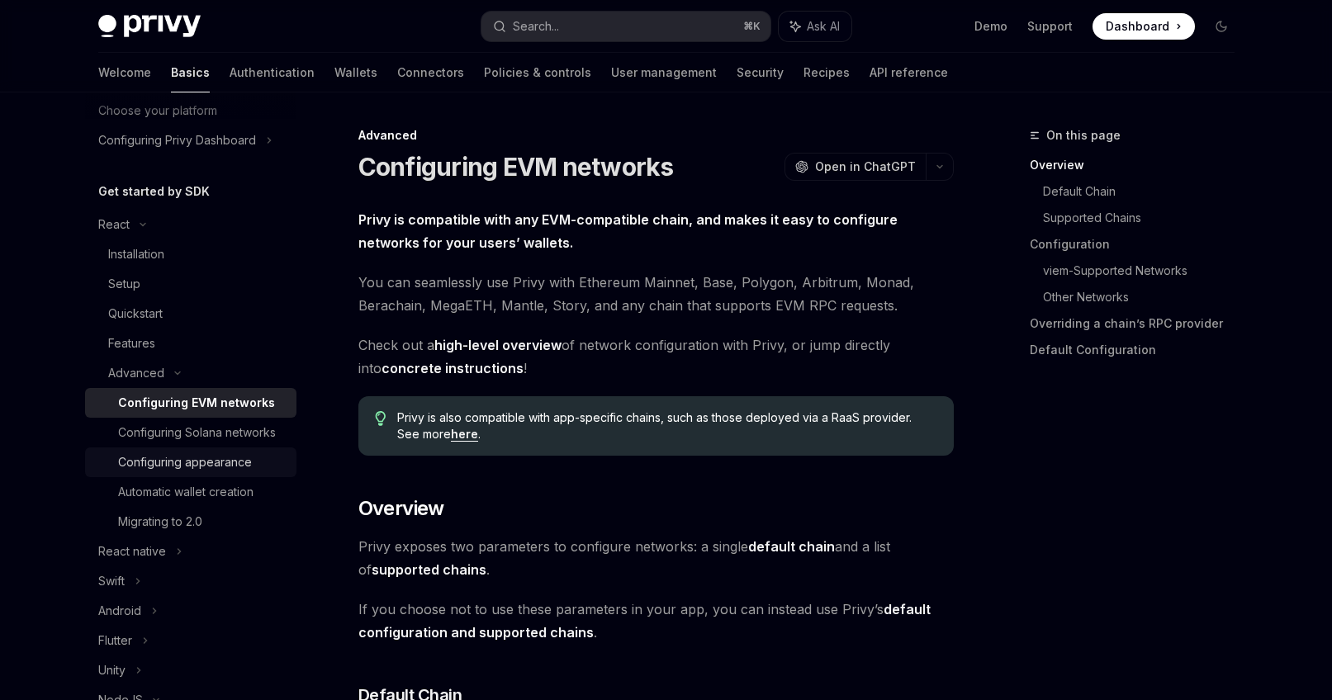
click at [213, 471] on div "Configuring appearance" at bounding box center [185, 462] width 134 height 20
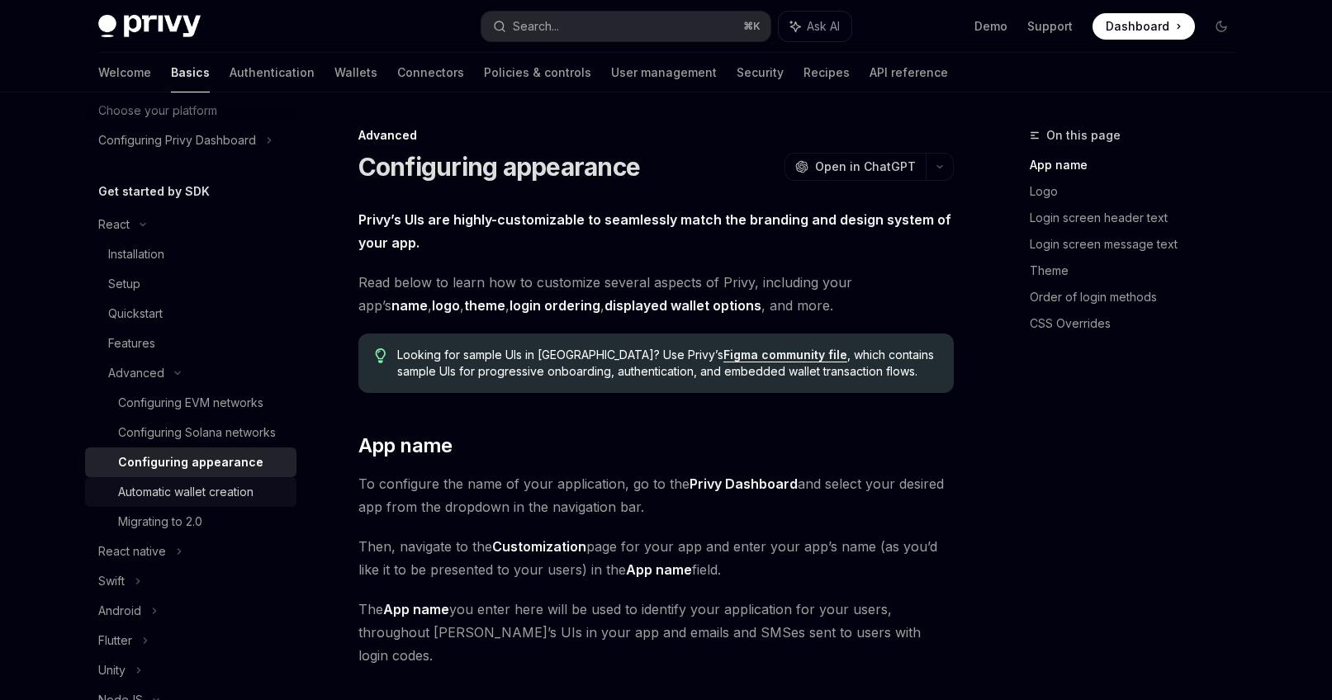
click at [207, 490] on div "Automatic wallet creation" at bounding box center [185, 492] width 135 height 20
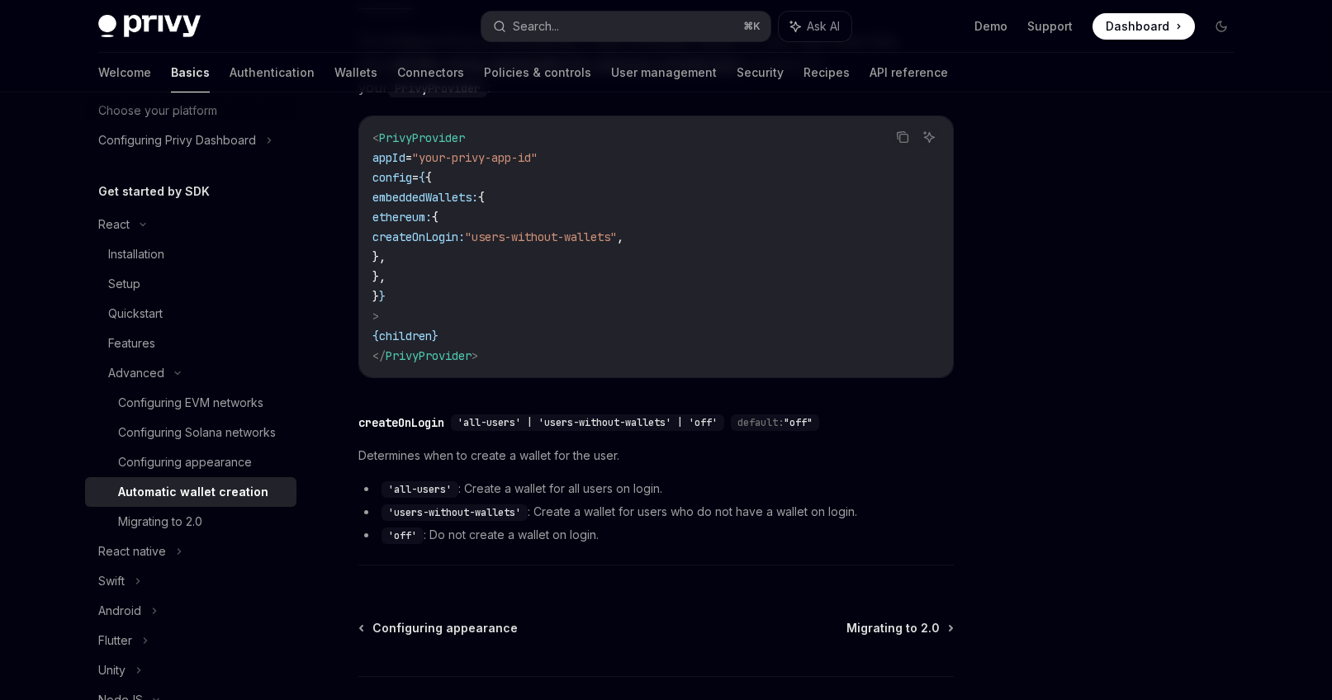
scroll to position [499, 0]
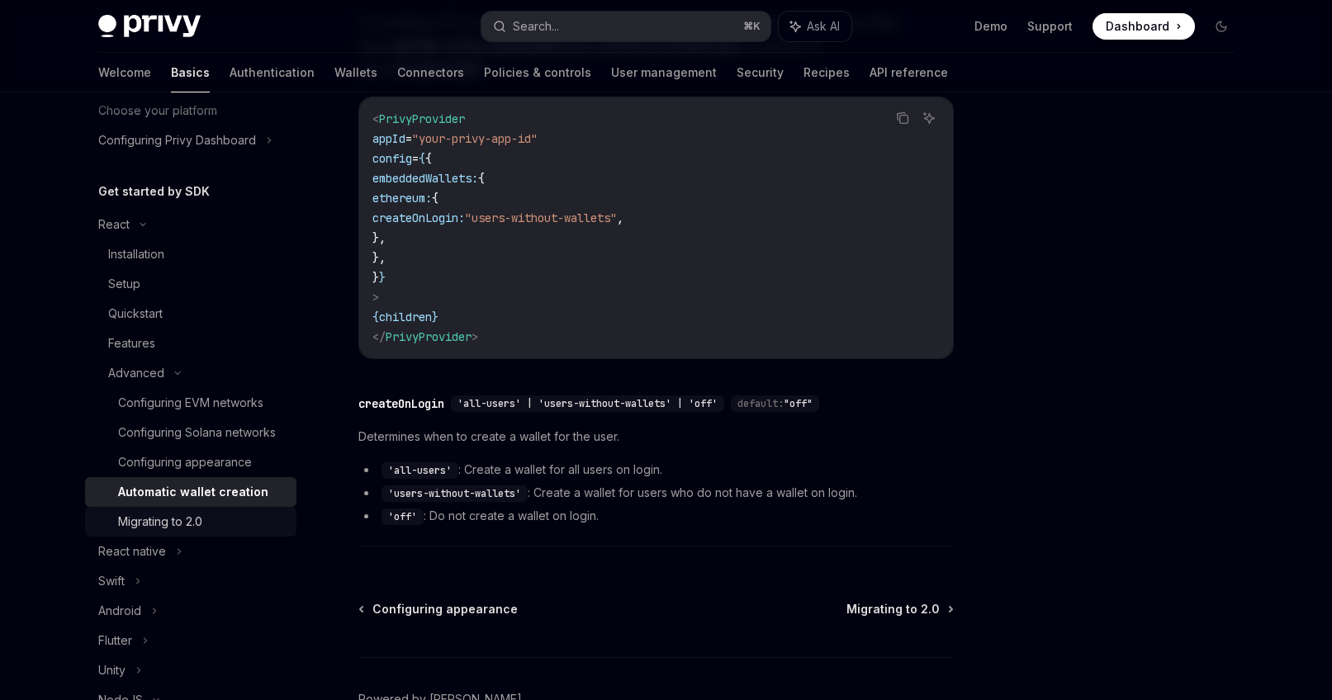
click at [200, 514] on div "Migrating to 2.0" at bounding box center [160, 522] width 84 height 20
type textarea "*"
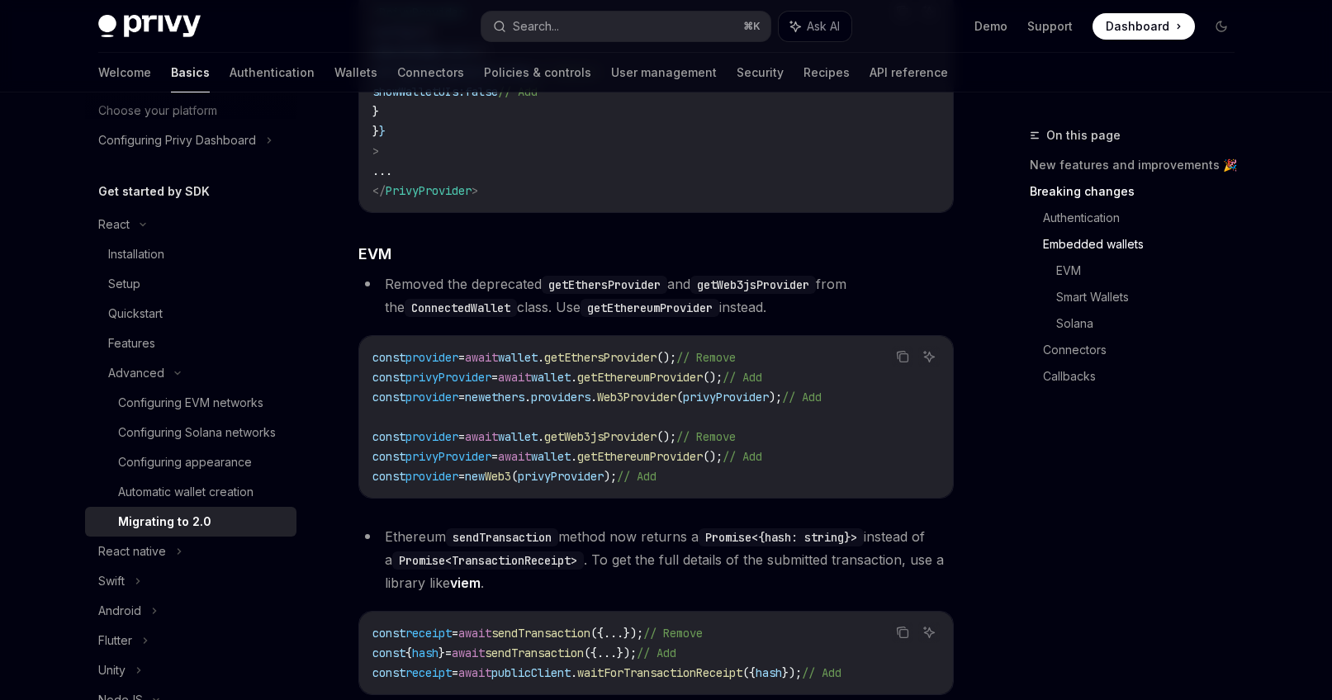
scroll to position [1535, 0]
